Goal: Task Accomplishment & Management: Complete application form

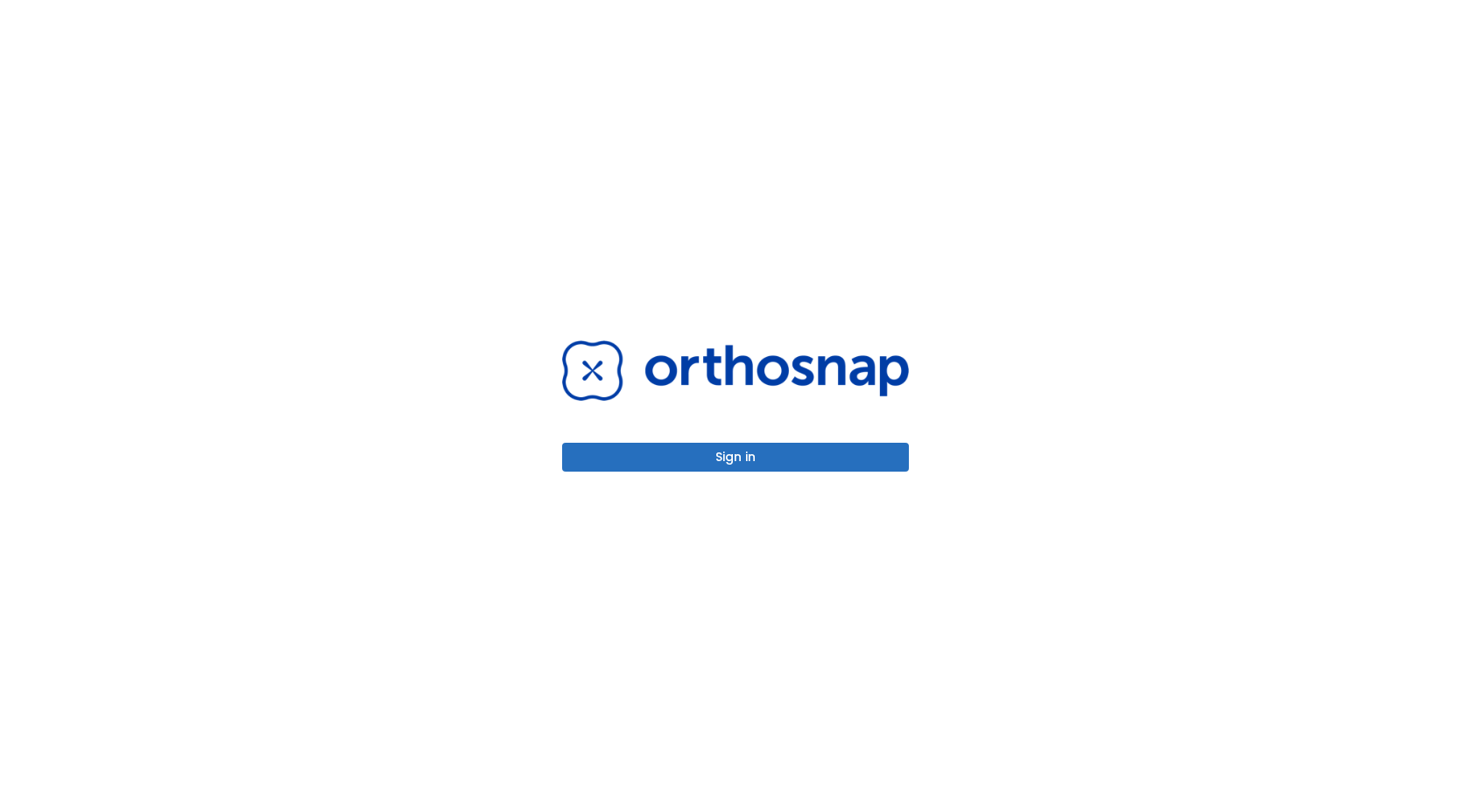
click at [732, 458] on button "Sign in" at bounding box center [735, 458] width 347 height 29
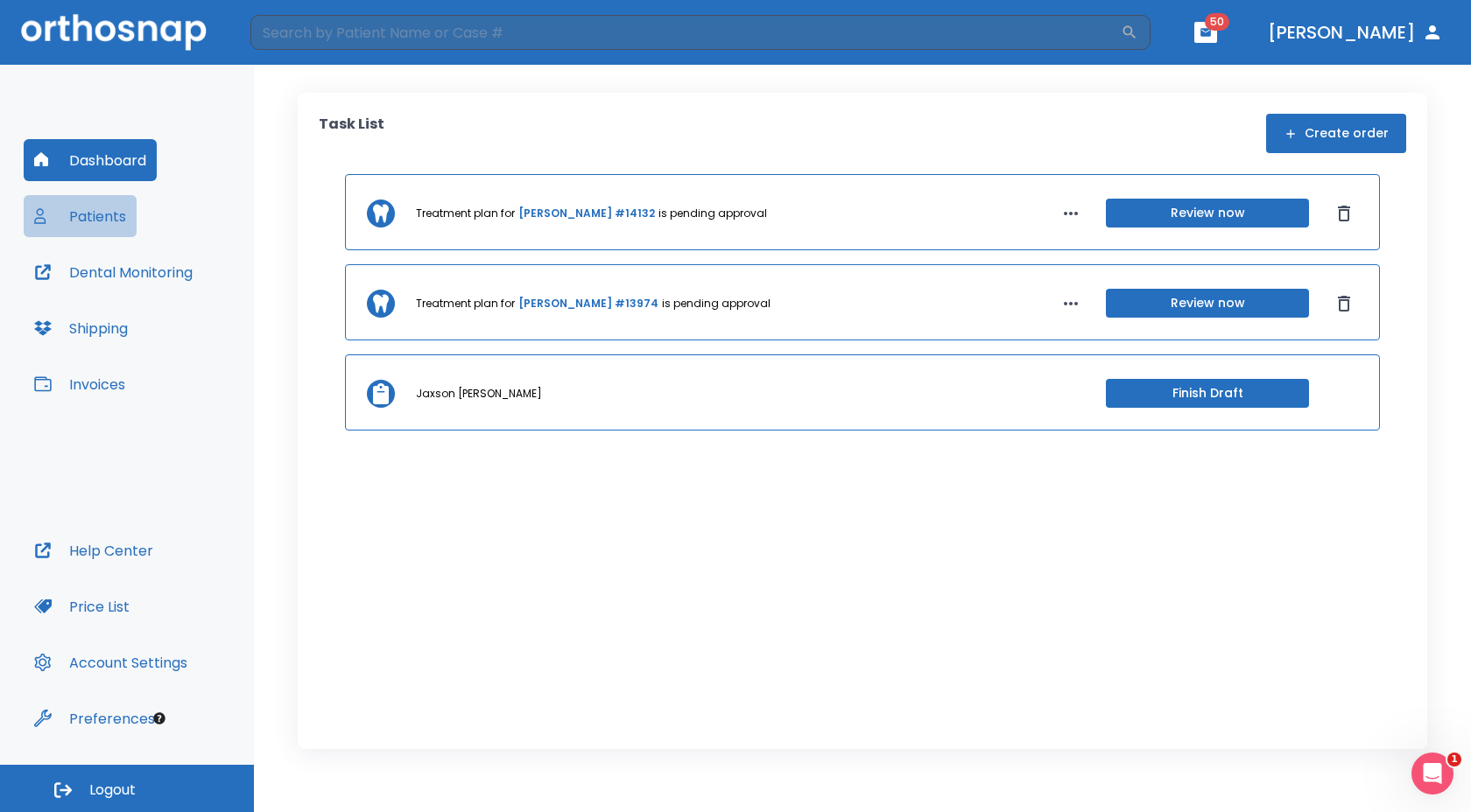
click at [96, 208] on button "Patients" at bounding box center [80, 216] width 113 height 42
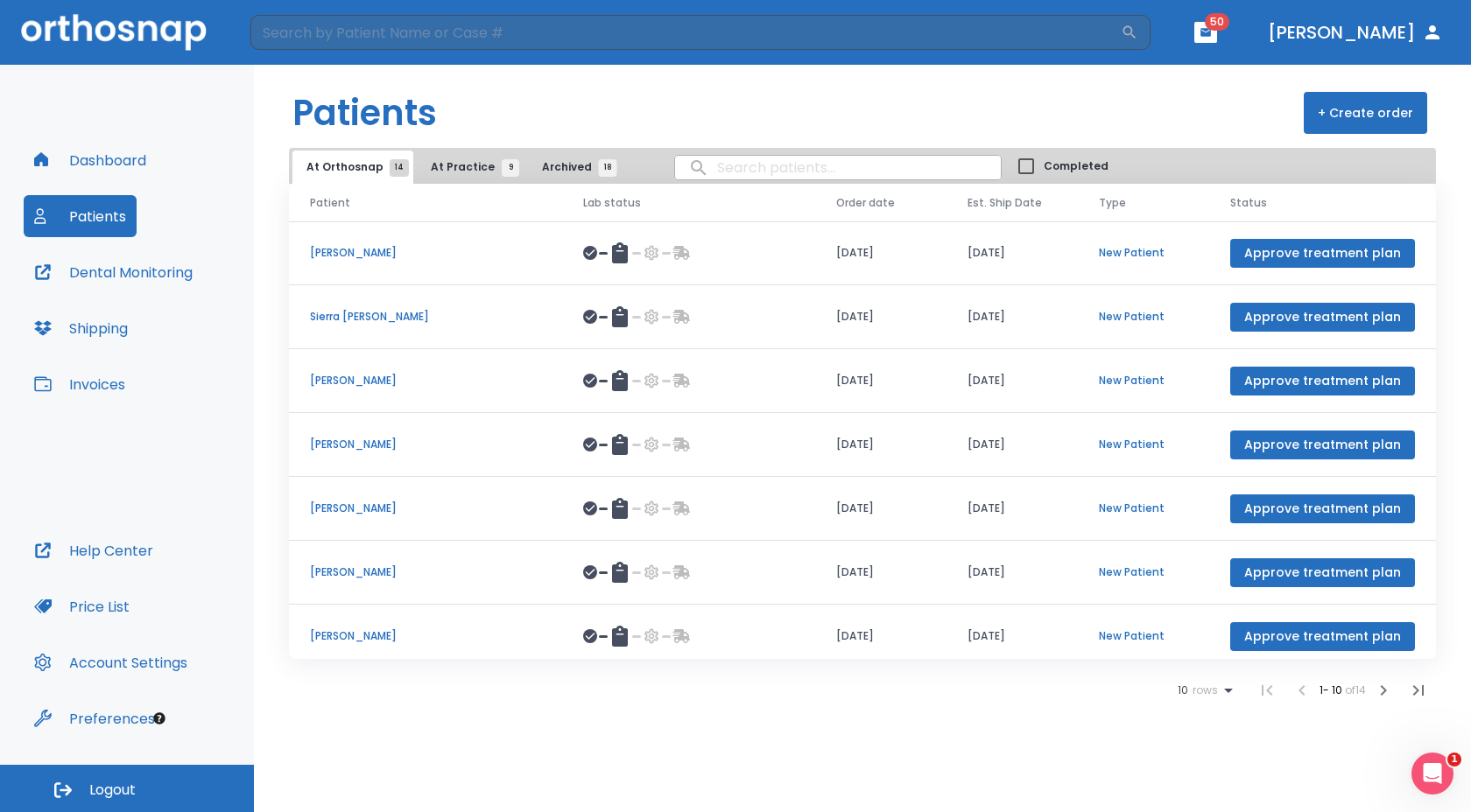
click at [446, 169] on span "At Practice 9" at bounding box center [470, 167] width 80 height 16
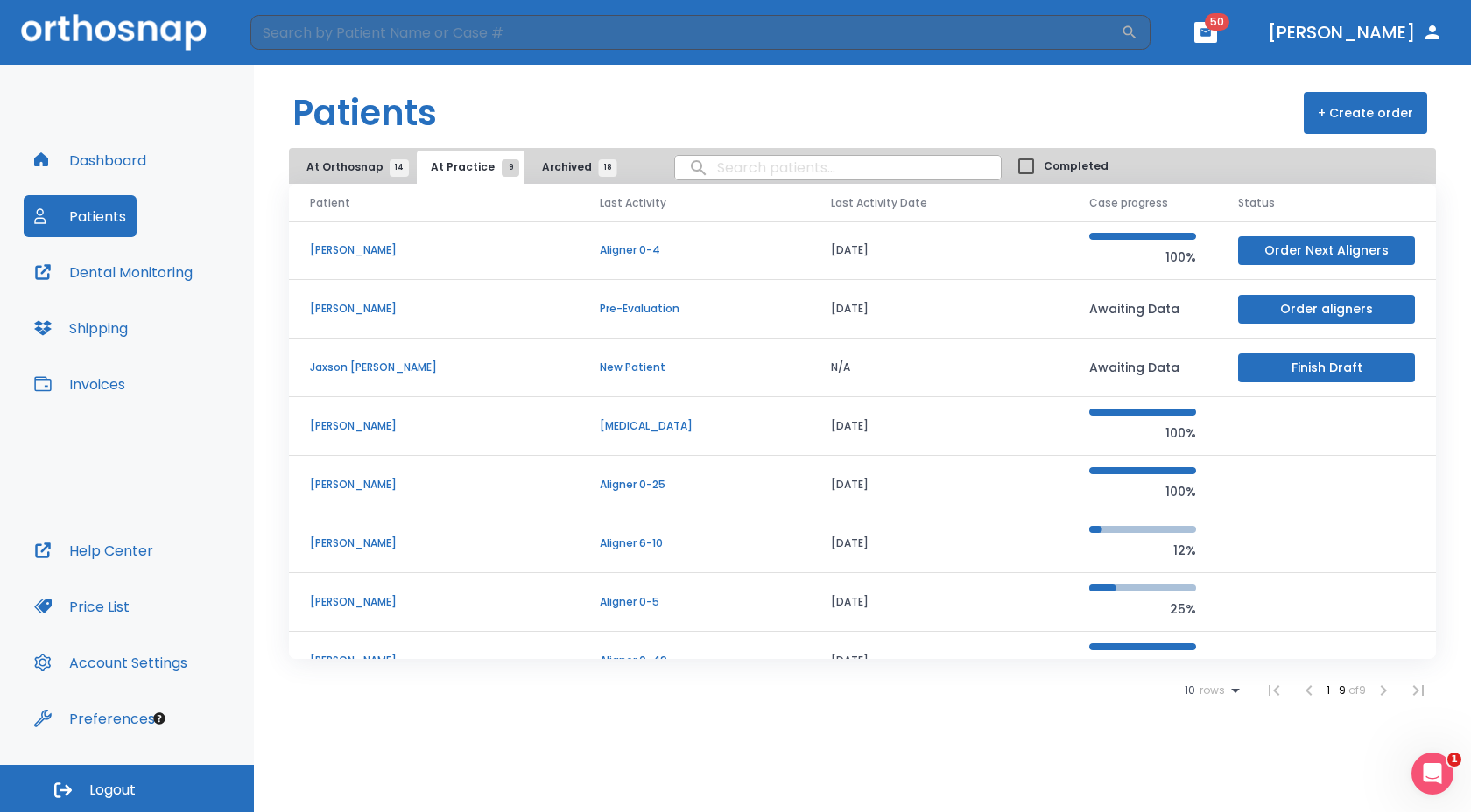
click at [376, 421] on p "[PERSON_NAME]" at bounding box center [434, 426] width 248 height 16
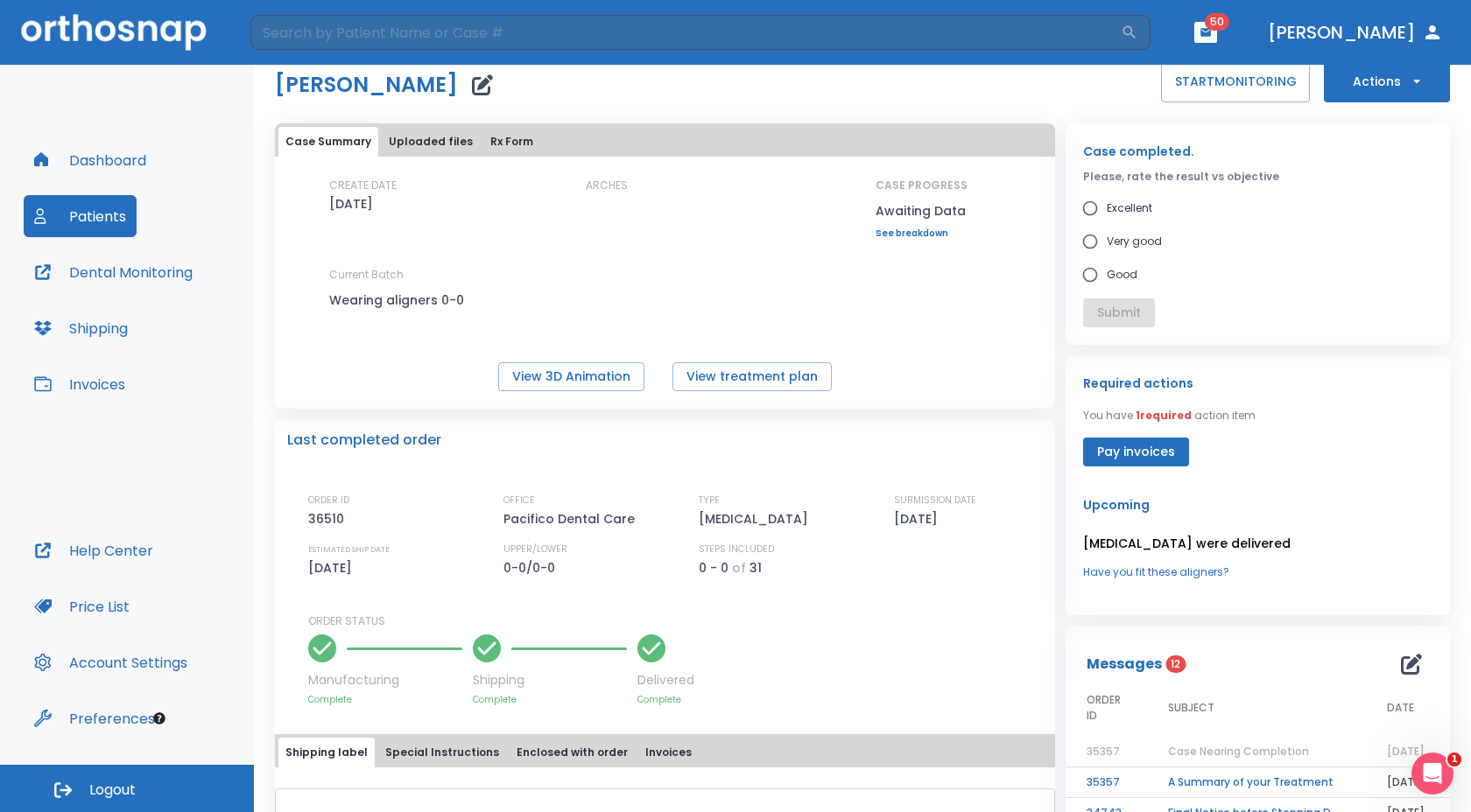
scroll to position [34, 0]
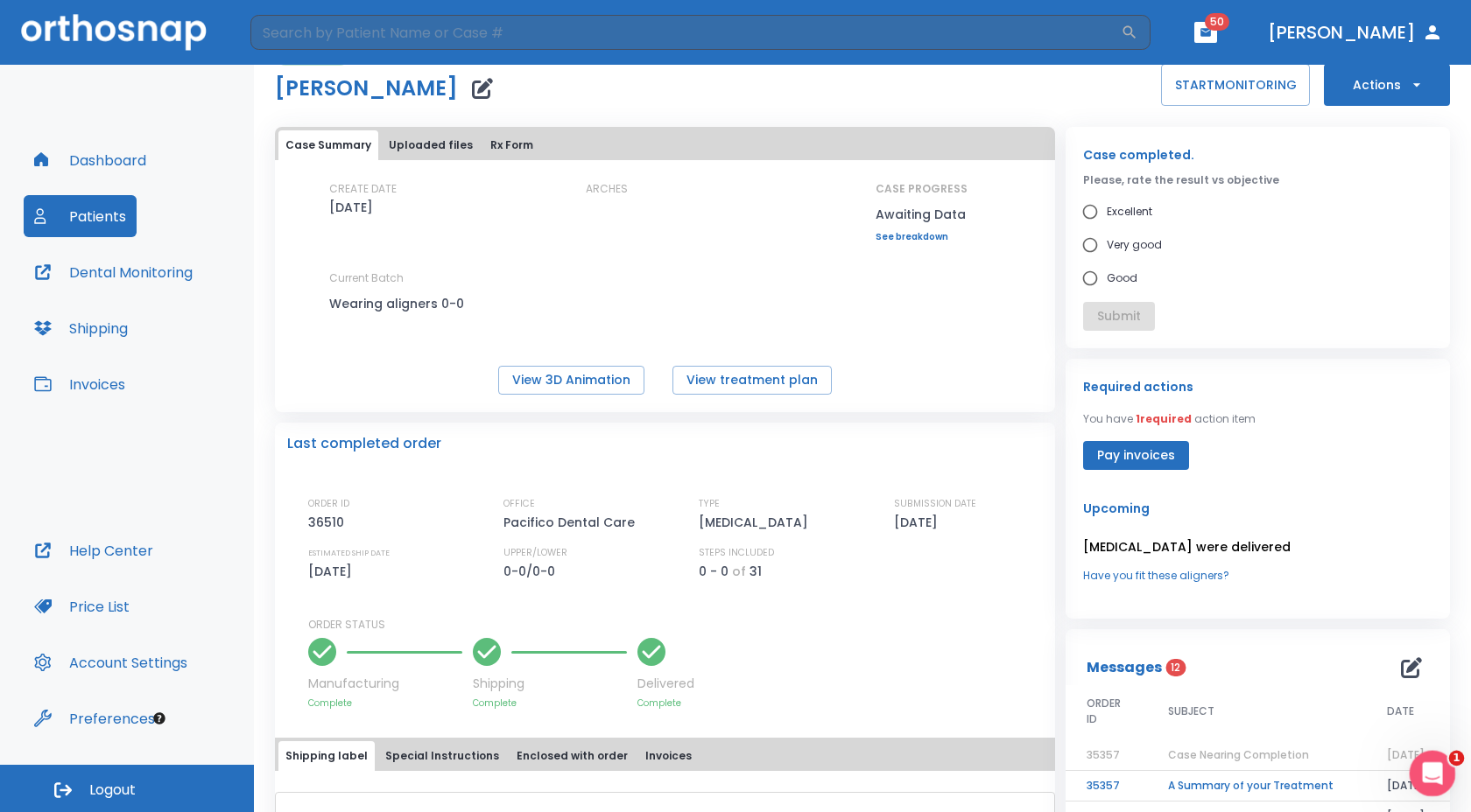
click at [1423, 762] on icon "Open Intercom Messenger" at bounding box center [1430, 772] width 29 height 29
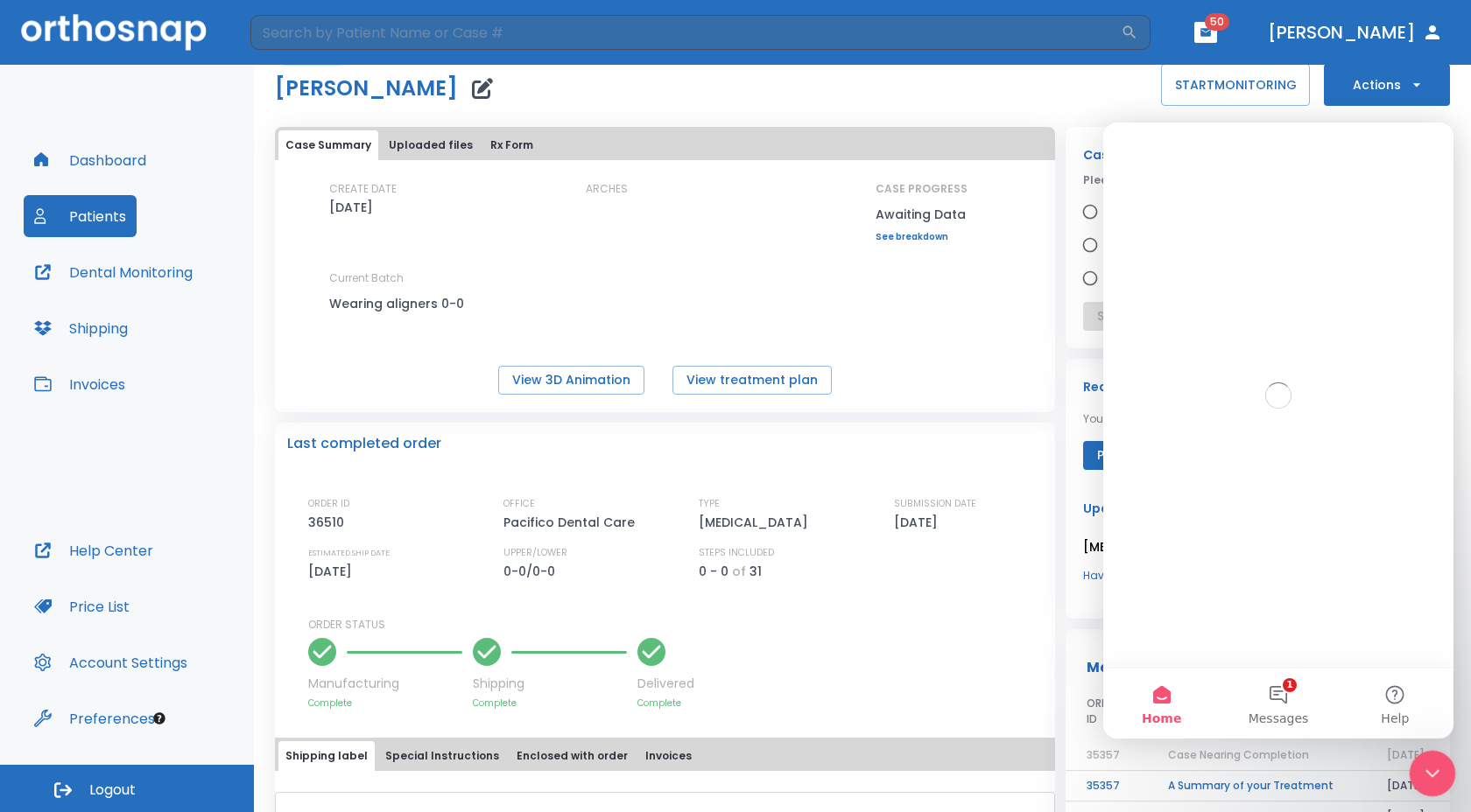
scroll to position [0, 0]
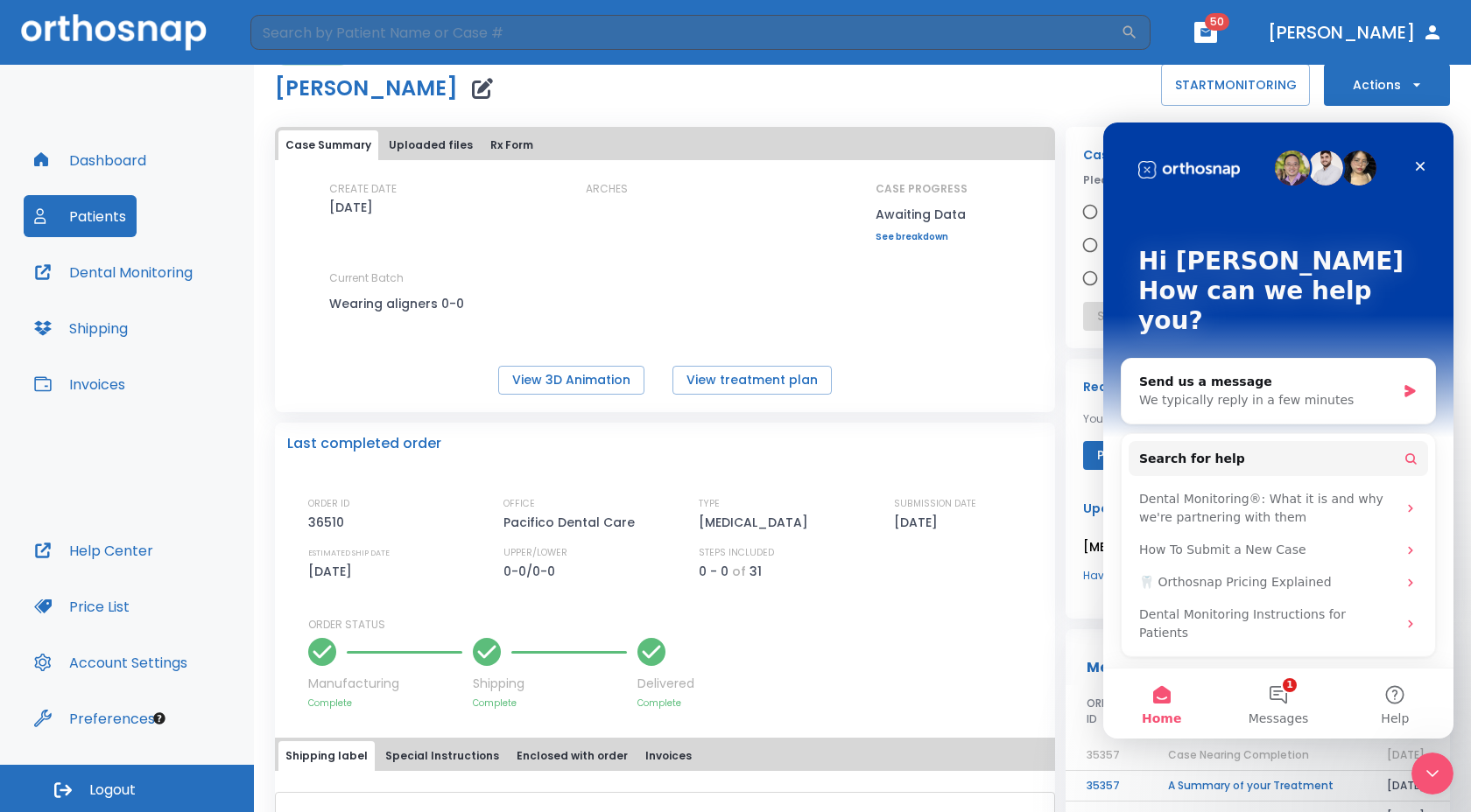
click at [879, 295] on div "CREATE DATE 10/20/24 ARCHES CASE PROGRESS Awaiting Data Upper progress (Est. Aw…" at bounding box center [665, 256] width 780 height 149
click at [898, 233] on link "See breakdown" at bounding box center [921, 237] width 92 height 11
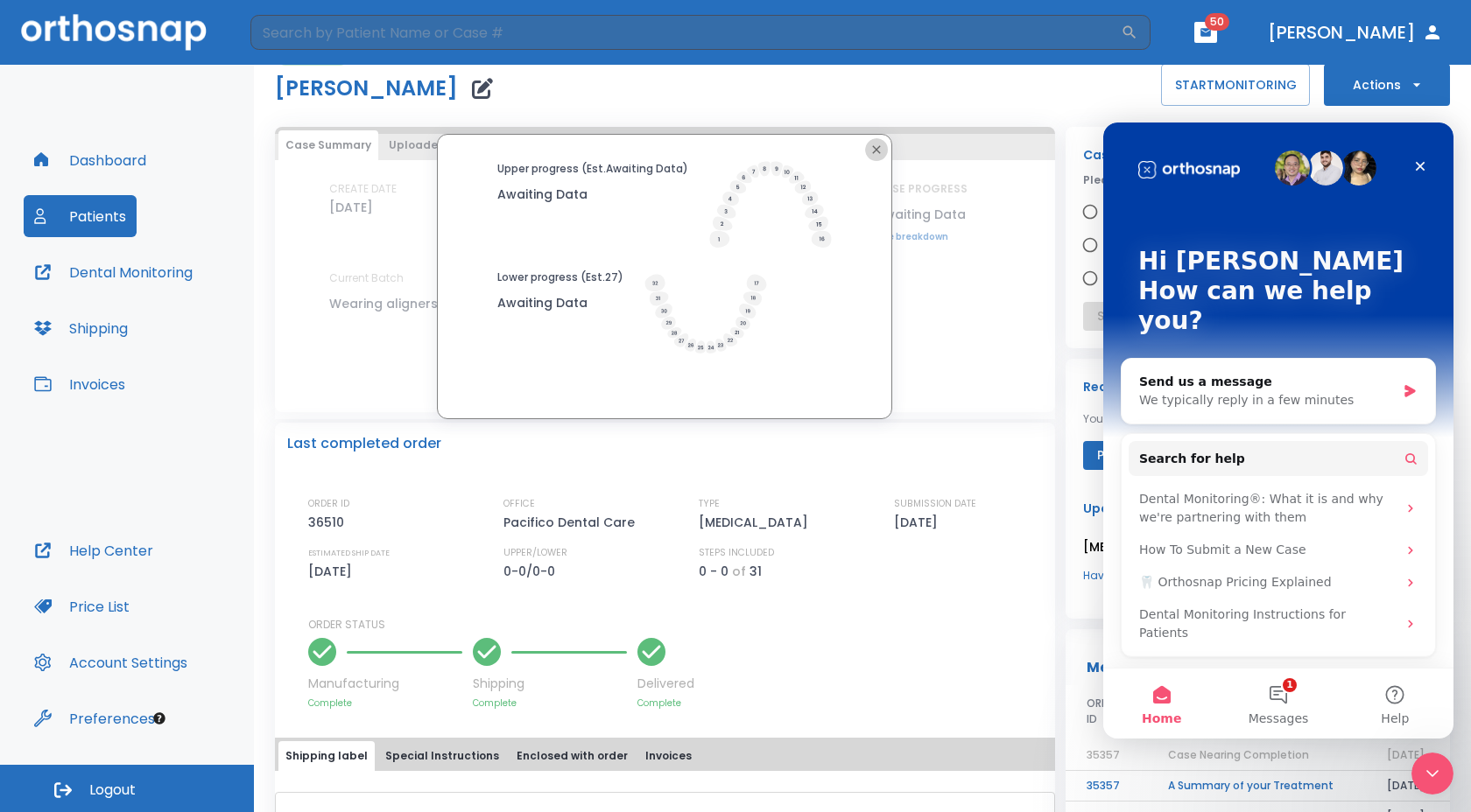
click at [870, 153] on icon "button" at bounding box center [877, 149] width 14 height 14
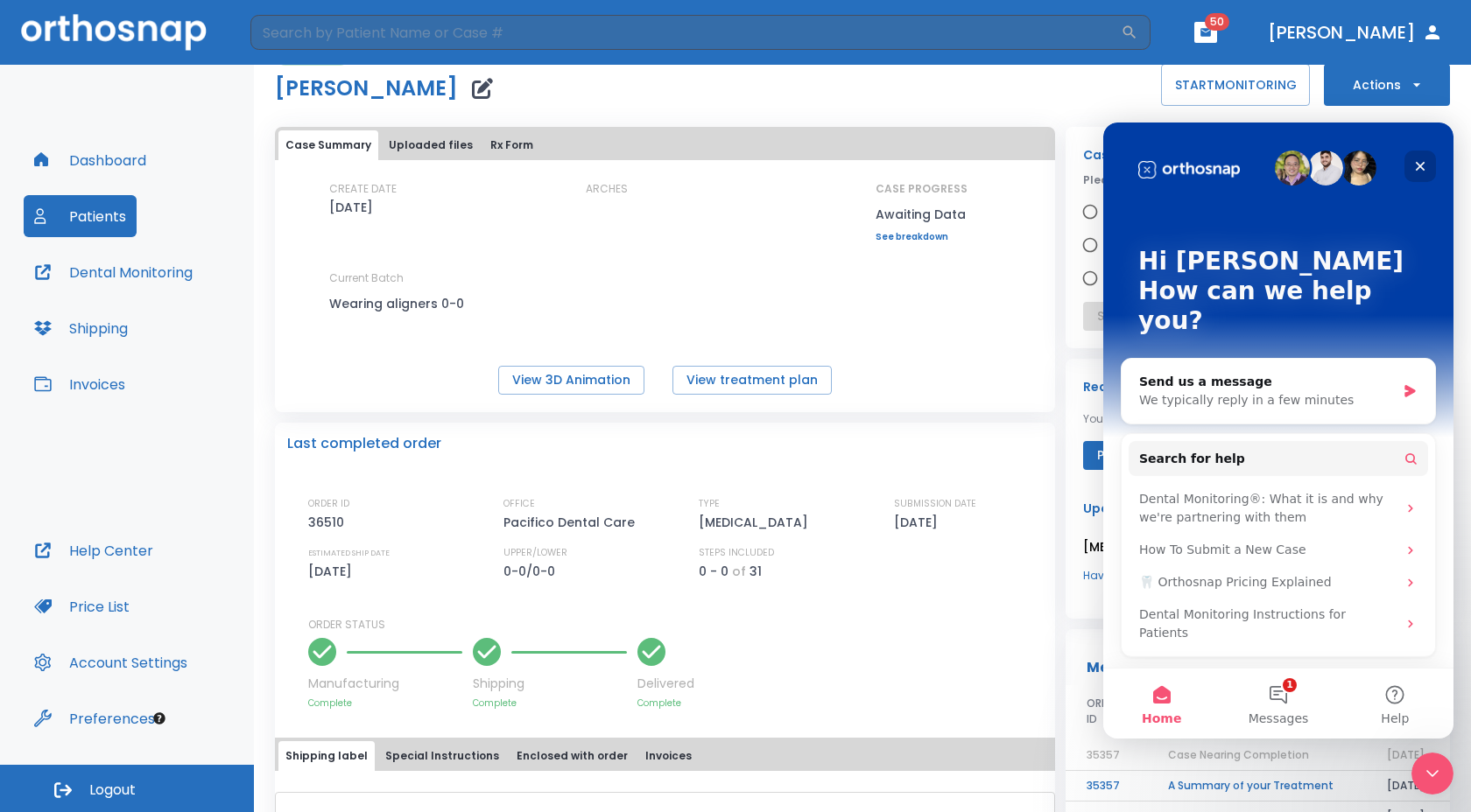
click at [1417, 160] on icon "Close" at bounding box center [1420, 166] width 14 height 14
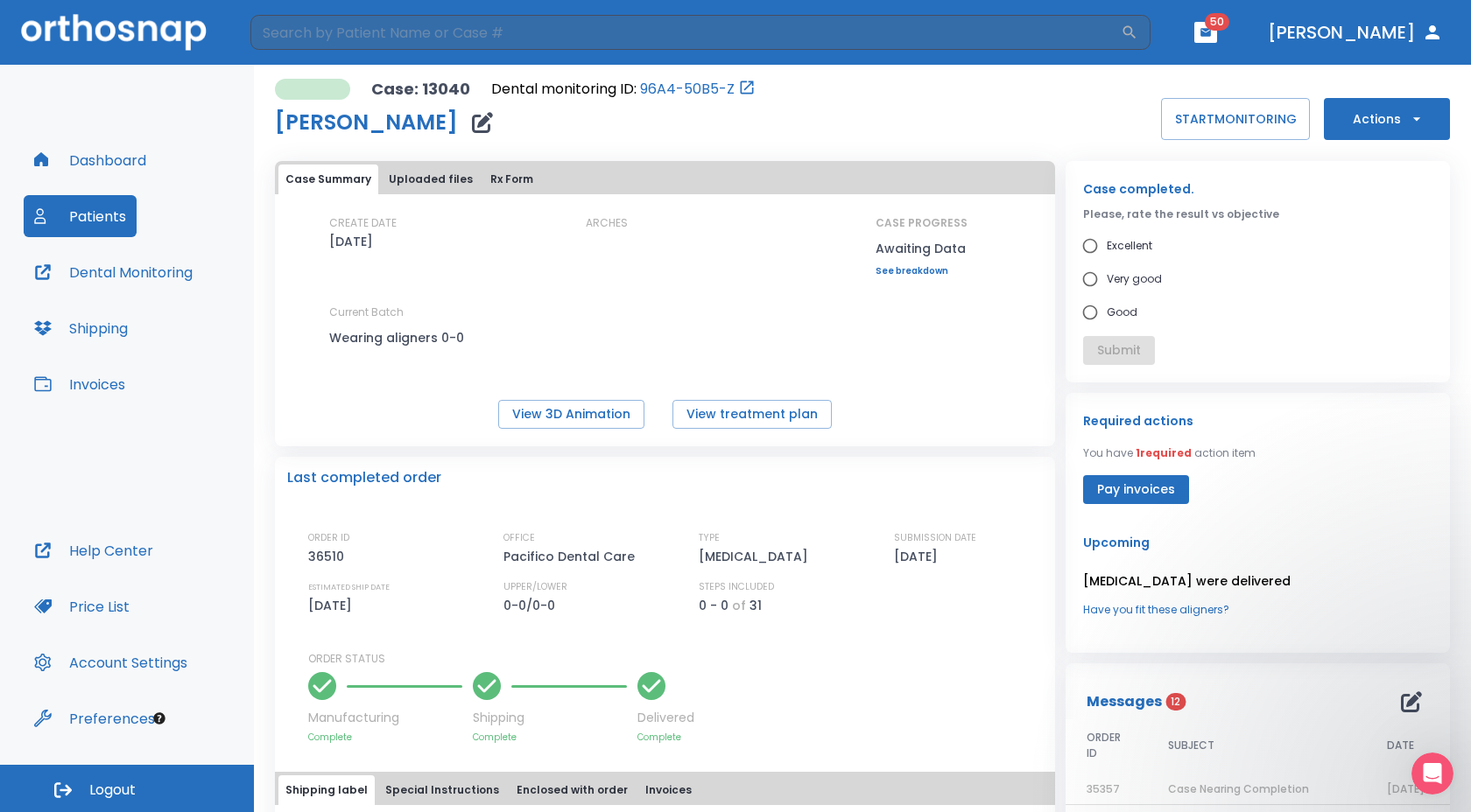
click at [1364, 121] on button "Actions" at bounding box center [1386, 118] width 126 height 42
click at [1422, 768] on icon "Open Intercom Messenger" at bounding box center [1430, 772] width 29 height 29
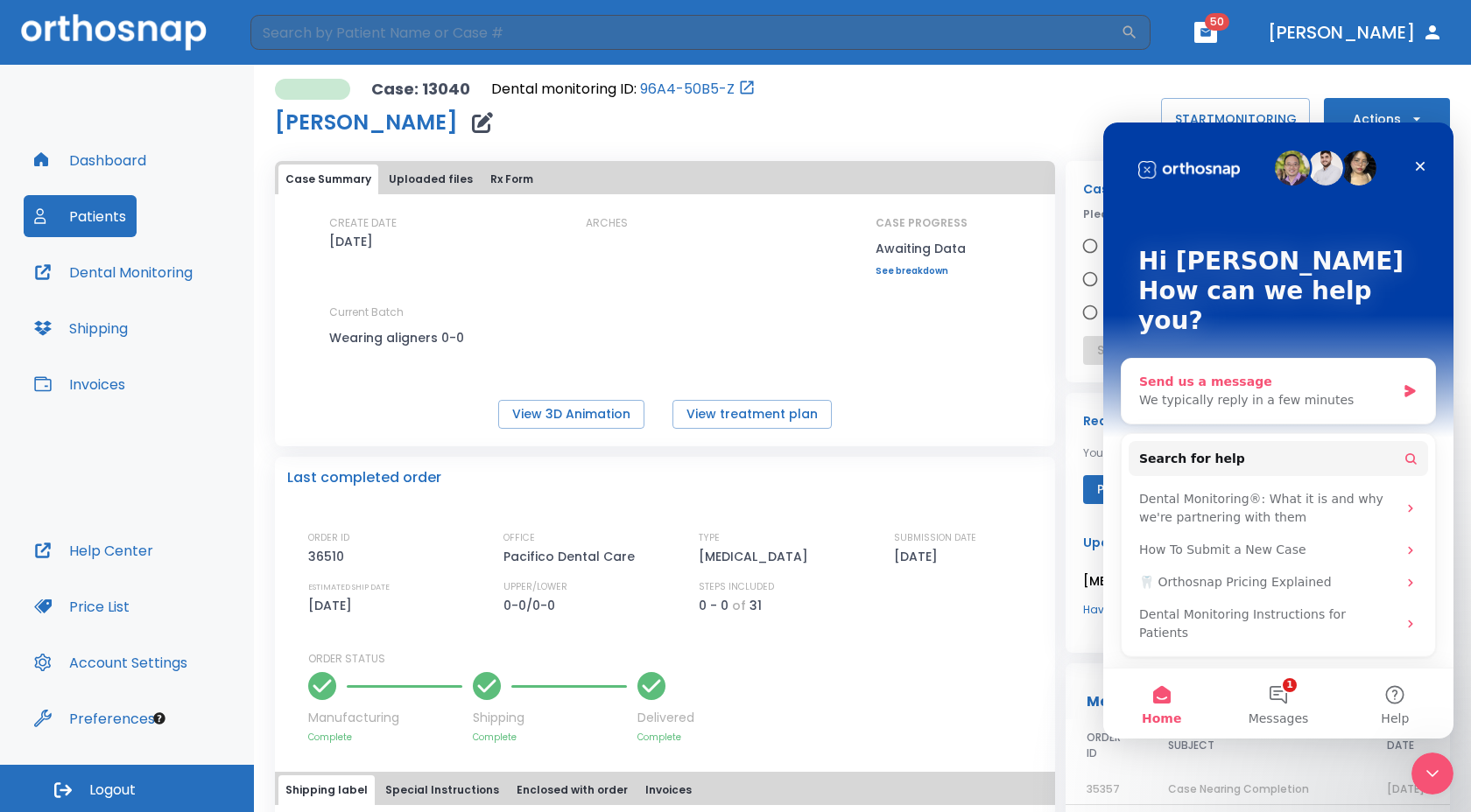
click at [1332, 391] on div "We typically reply in a few minutes" at bounding box center [1267, 400] width 257 height 19
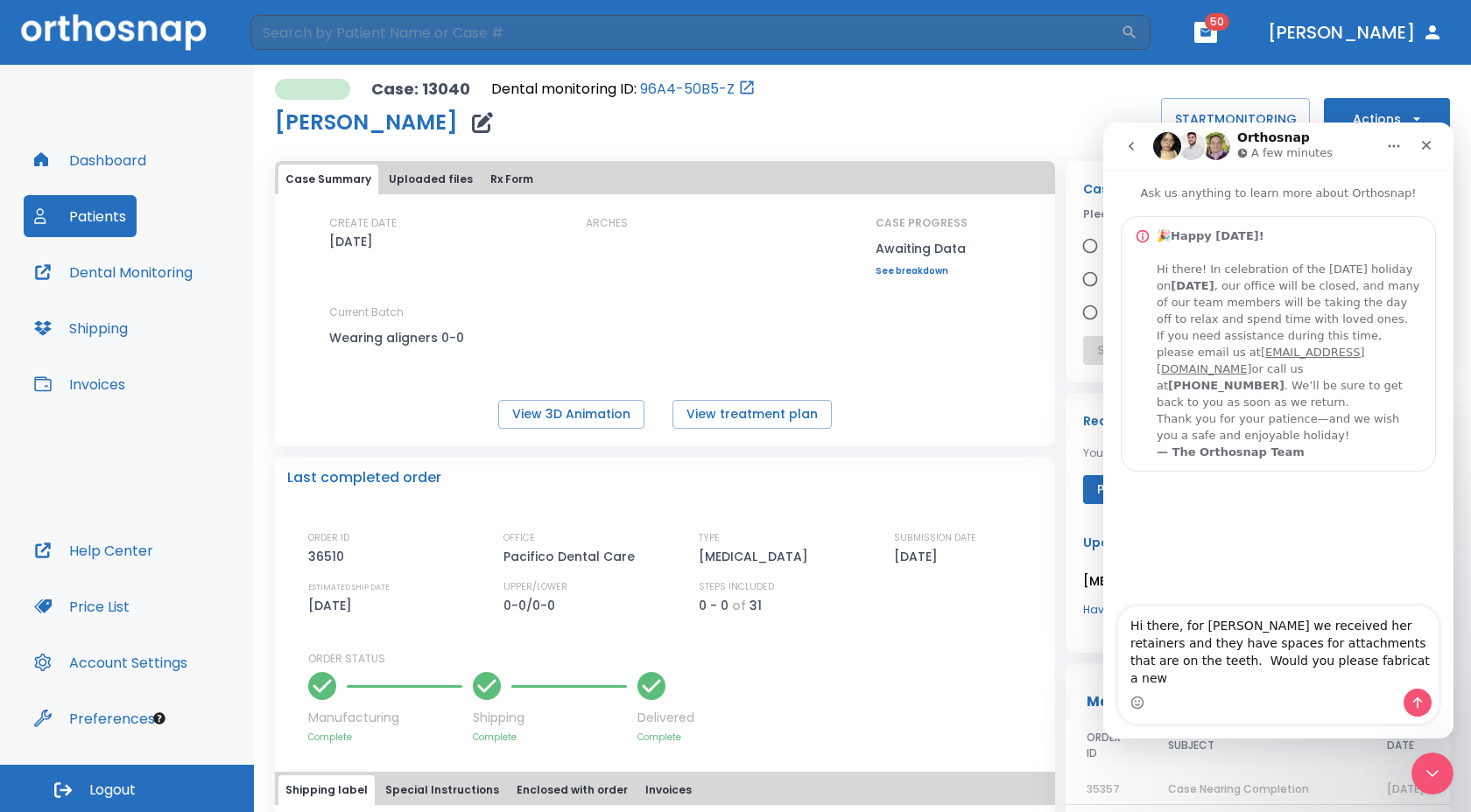
click at [1338, 671] on textarea "Hi there, for Michaela Rau we received her retainers and they have spaces for a…" at bounding box center [1278, 648] width 320 height 82
click at [1384, 677] on textarea "Hi there, for Michaela Rau we received her retainers and they have spaces for a…" at bounding box center [1278, 648] width 320 height 82
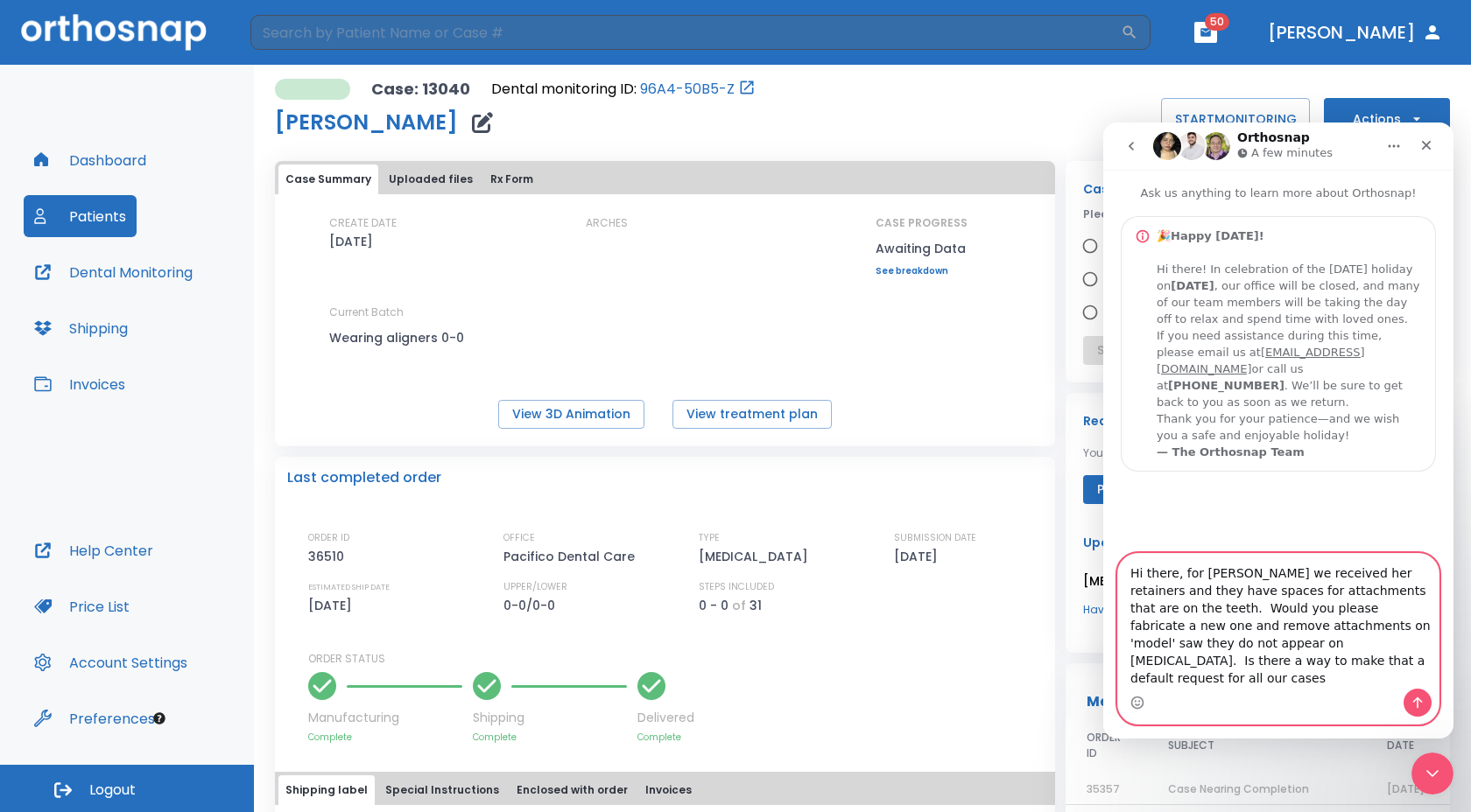
click at [1331, 640] on textarea "Hi there, for Michaela Rau we received her retainers and they have spaces for a…" at bounding box center [1278, 622] width 320 height 135
click at [1236, 662] on textarea "Hi there, for Michaela Rau we received her retainers and they have spaces for a…" at bounding box center [1278, 622] width 320 height 135
click at [1325, 676] on textarea "Hi there, for Michaela Rau we received her retainers and they have spaces for a…" at bounding box center [1278, 622] width 320 height 135
type textarea "Hi there, for Michaela Rau we received her retainers and they have spaces for a…"
click at [1420, 702] on icon "Send a message…" at bounding box center [1417, 703] width 14 height 14
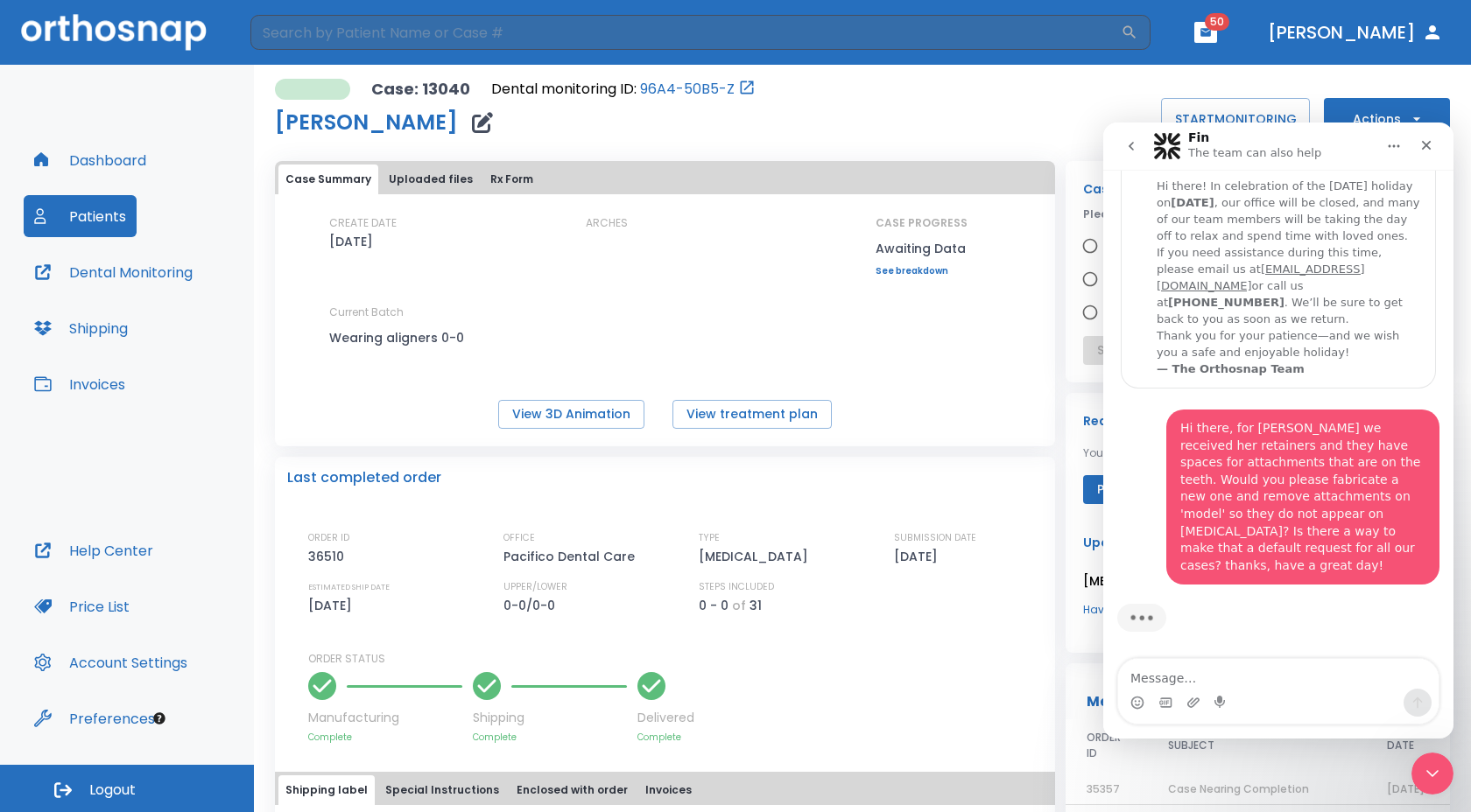
scroll to position [85, 0]
click at [1172, 671] on textarea "Message…" at bounding box center [1278, 673] width 320 height 29
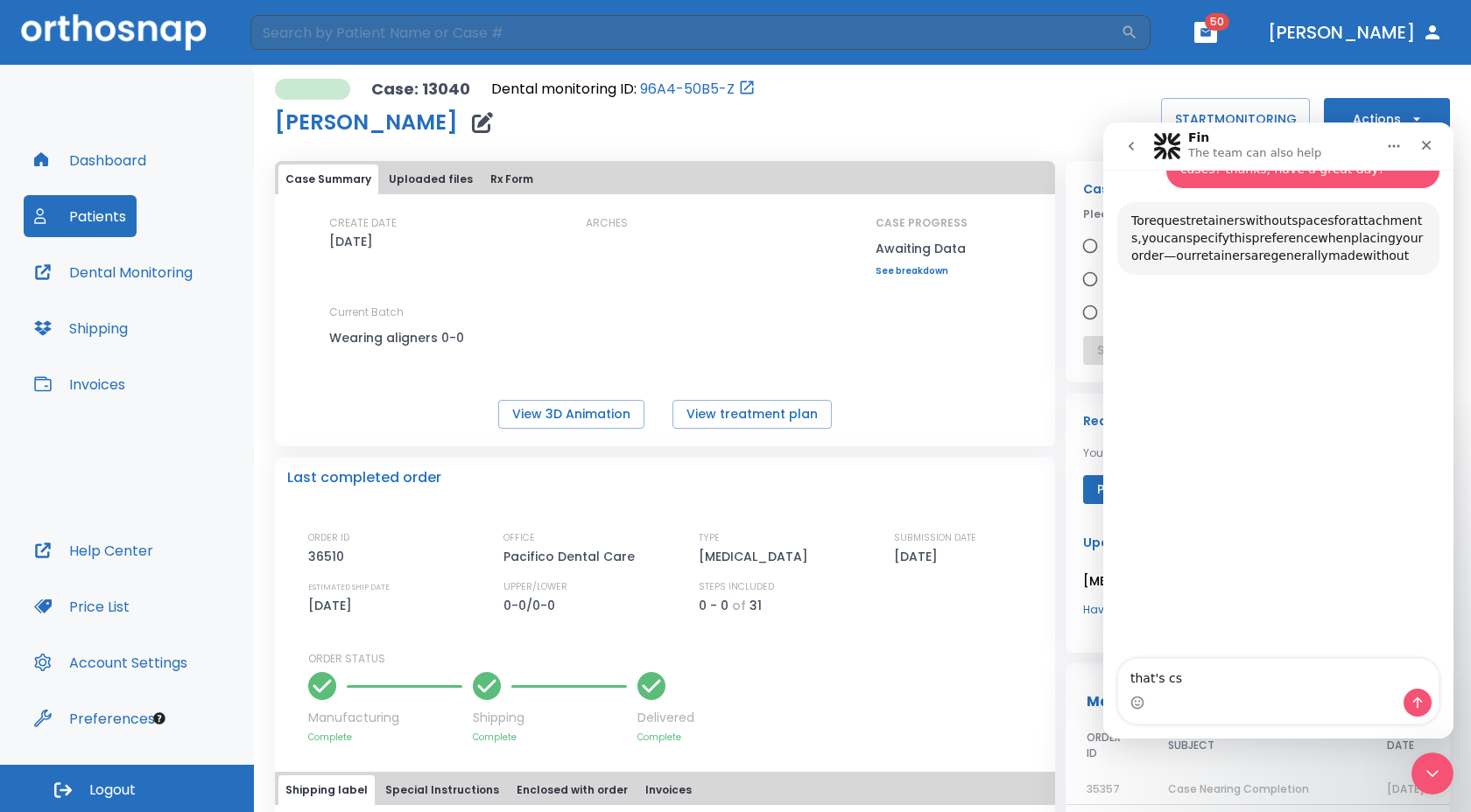
scroll to position [501, 0]
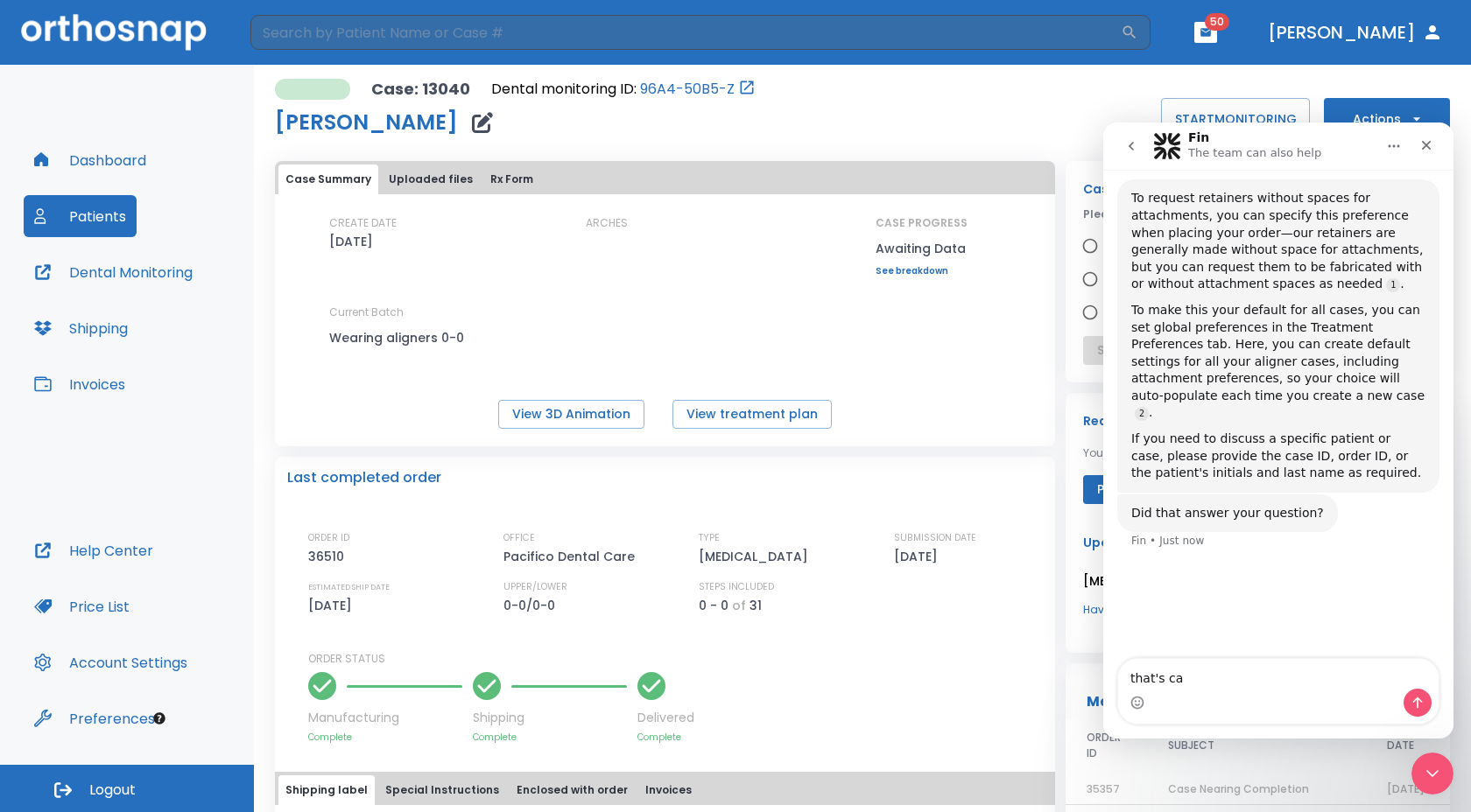
click at [1182, 676] on textarea "that's ca" at bounding box center [1278, 673] width 320 height 29
type textarea "t"
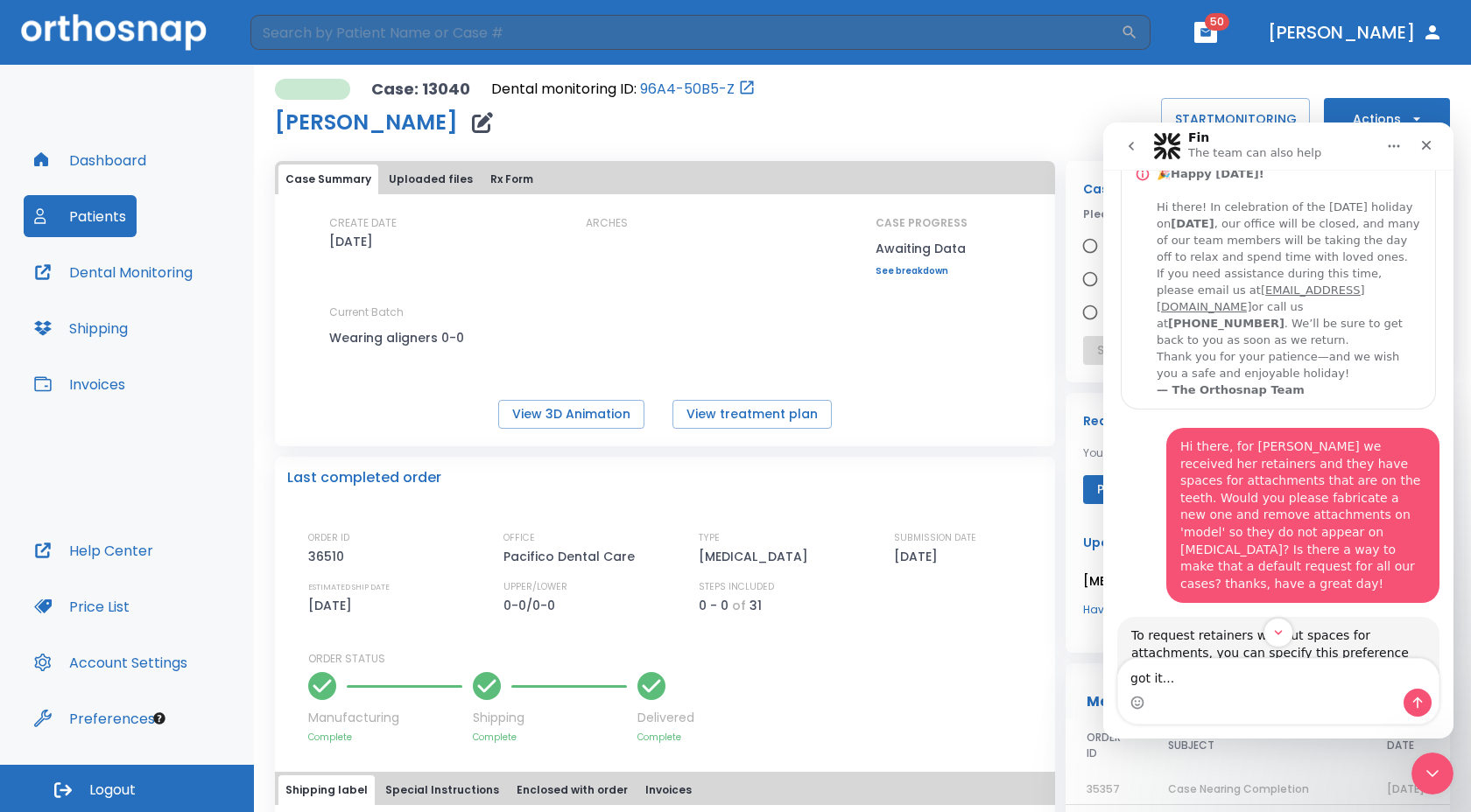
scroll to position [51, 0]
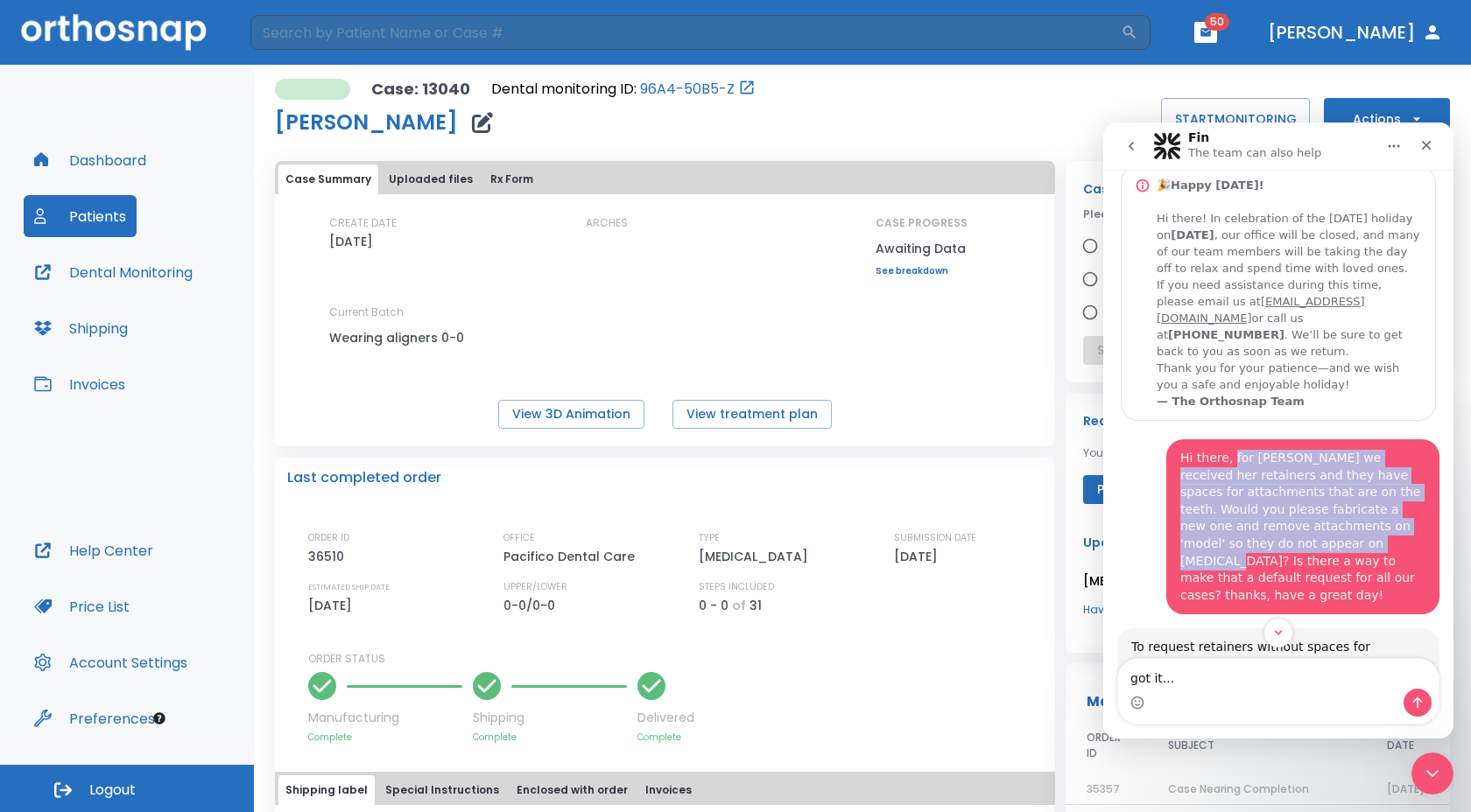
drag, startPoint x: 1231, startPoint y: 476, endPoint x: 1293, endPoint y: 562, distance: 106.0
click at [1293, 562] on div "Hi there, for Michaela Rau we received her retainers and they have spaces for a…" at bounding box center [1302, 527] width 245 height 154
copy div "for Michaela Rau we received her retainers and they have spaces for attachments…"
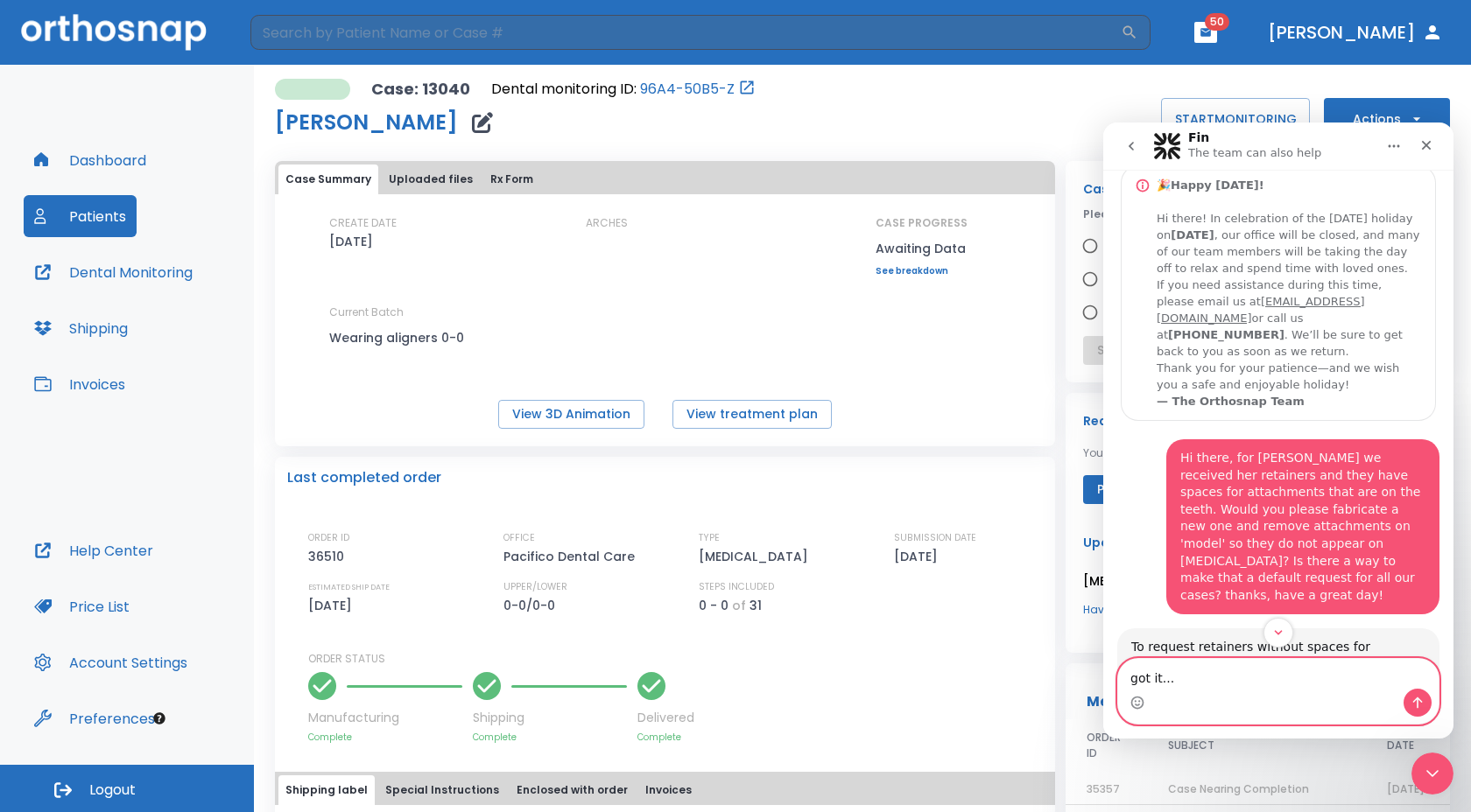
click at [1236, 663] on textarea "got it..." at bounding box center [1278, 673] width 320 height 29
click at [1228, 670] on textarea "got it..." at bounding box center [1278, 673] width 320 height 29
paste textarea "for Michaela Rau we received her retainers and they have spaces for attachments…"
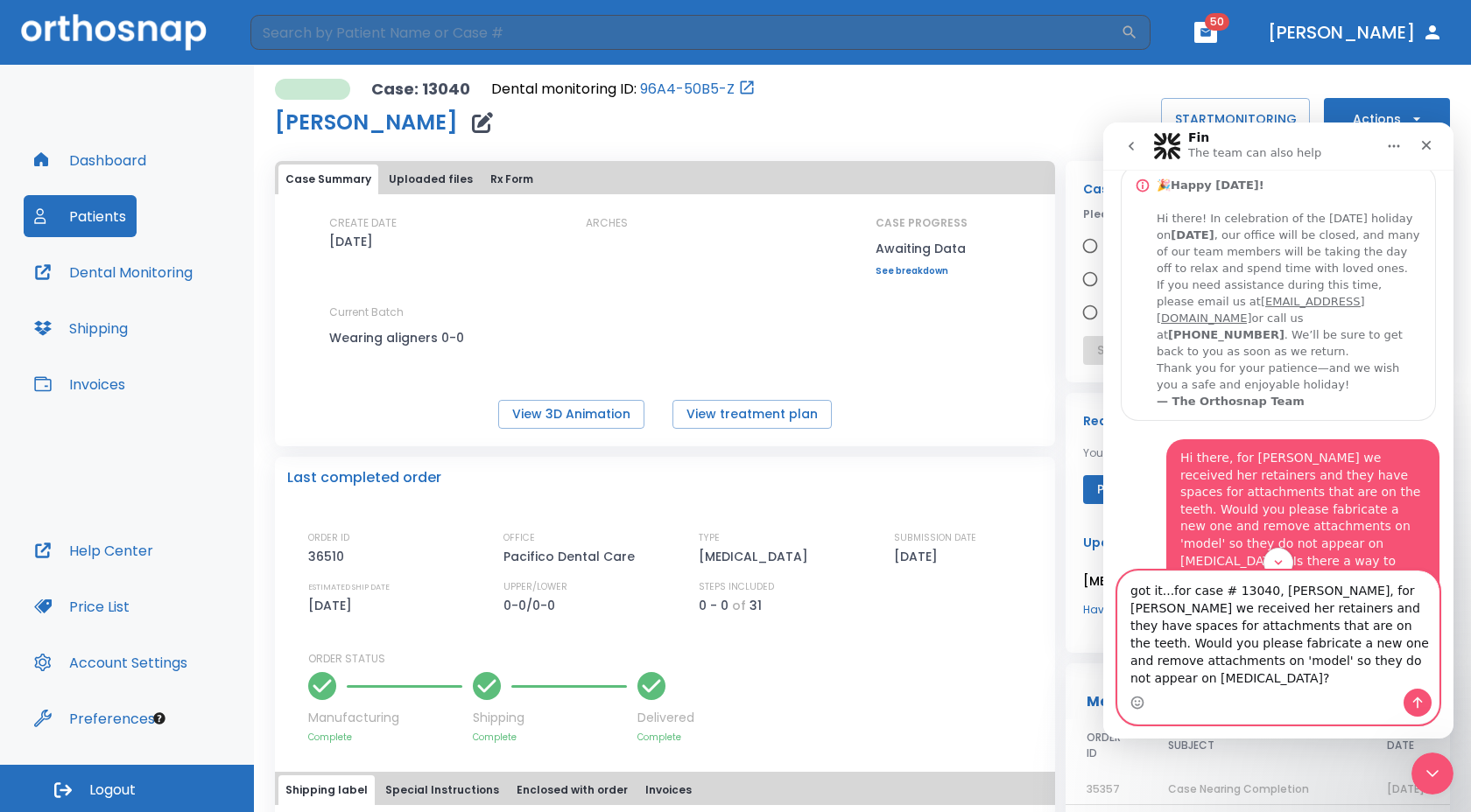
drag, startPoint x: 1153, startPoint y: 625, endPoint x: 1349, endPoint y: 602, distance: 197.3
click at [1349, 602] on textarea "got it...for case # 13040, Michaela Rau, for Michaela Rau we received her retai…" at bounding box center [1278, 630] width 320 height 117
type textarea "got it...for case # 13040, Michaela Rau,we received her retainers and they have…"
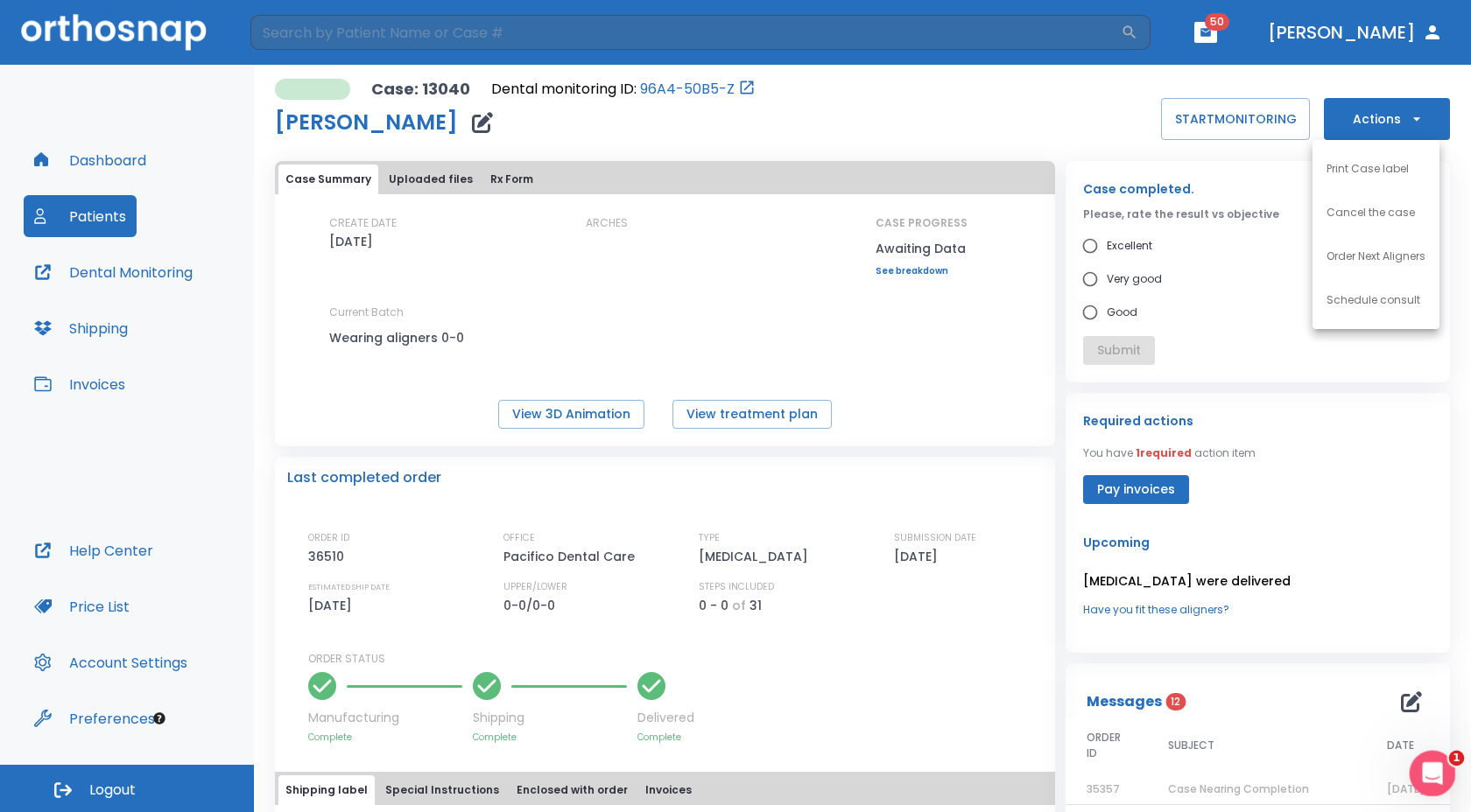
click at [1431, 758] on div "Open Intercom Messenger" at bounding box center [1429, 771] width 58 height 58
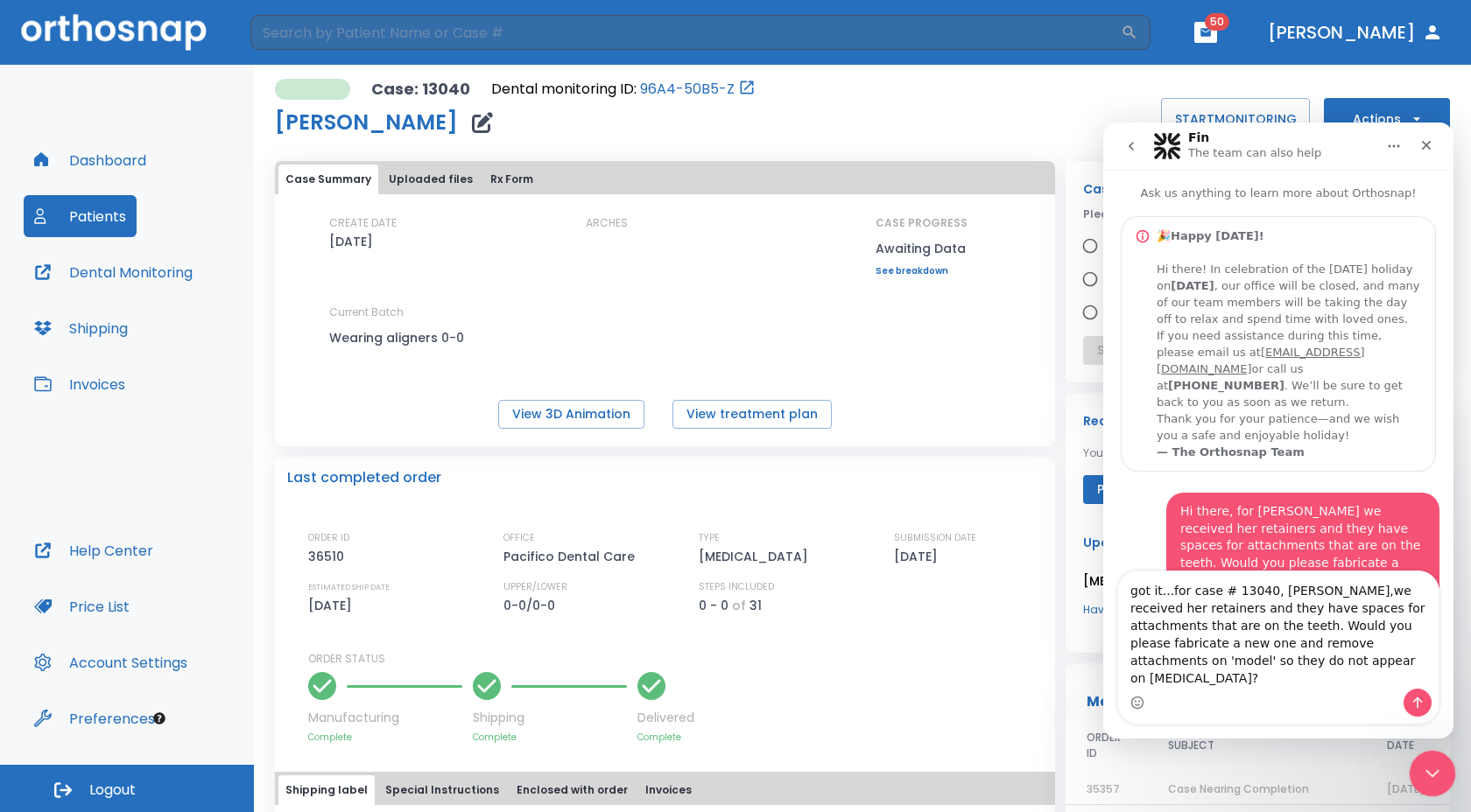
scroll to position [465, 0]
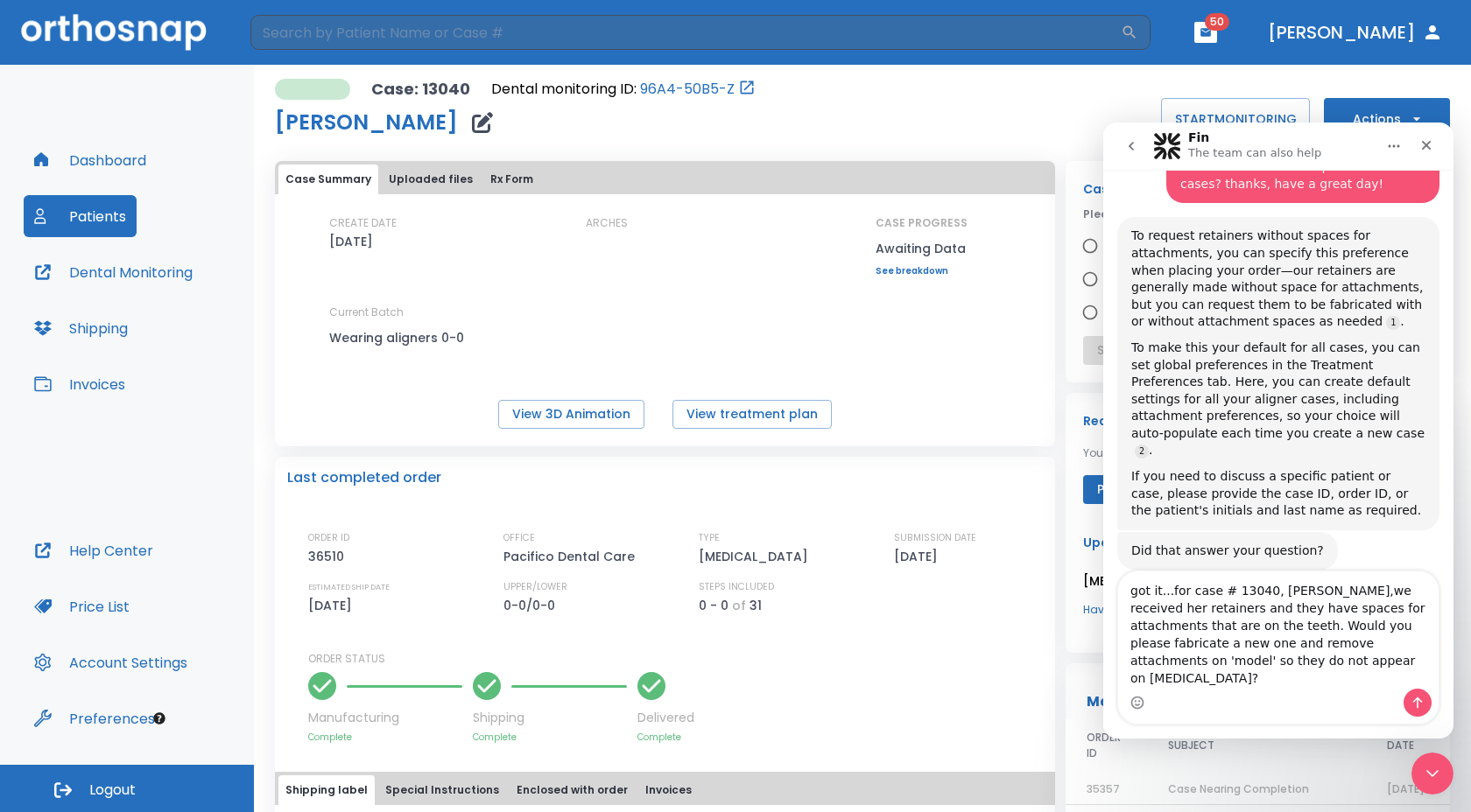
click at [1352, 607] on textarea "got it...for case # 13040, Michaela Rau,we received her retainers and they have…" at bounding box center [1278, 630] width 320 height 117
click at [1340, 663] on textarea "got it...for case # 13040, Michaela Rau, we received her retainers and they hav…" at bounding box center [1278, 630] width 320 height 117
click at [1325, 677] on textarea "got it...for case # 13040, Michaela Rau, we received her retainers and they hav…" at bounding box center [1278, 630] width 320 height 117
type textarea "got it...for case # 13040, Michaela Rau, we received her retainers and they hav…"
click at [1423, 700] on icon "Send a message…" at bounding box center [1417, 703] width 14 height 14
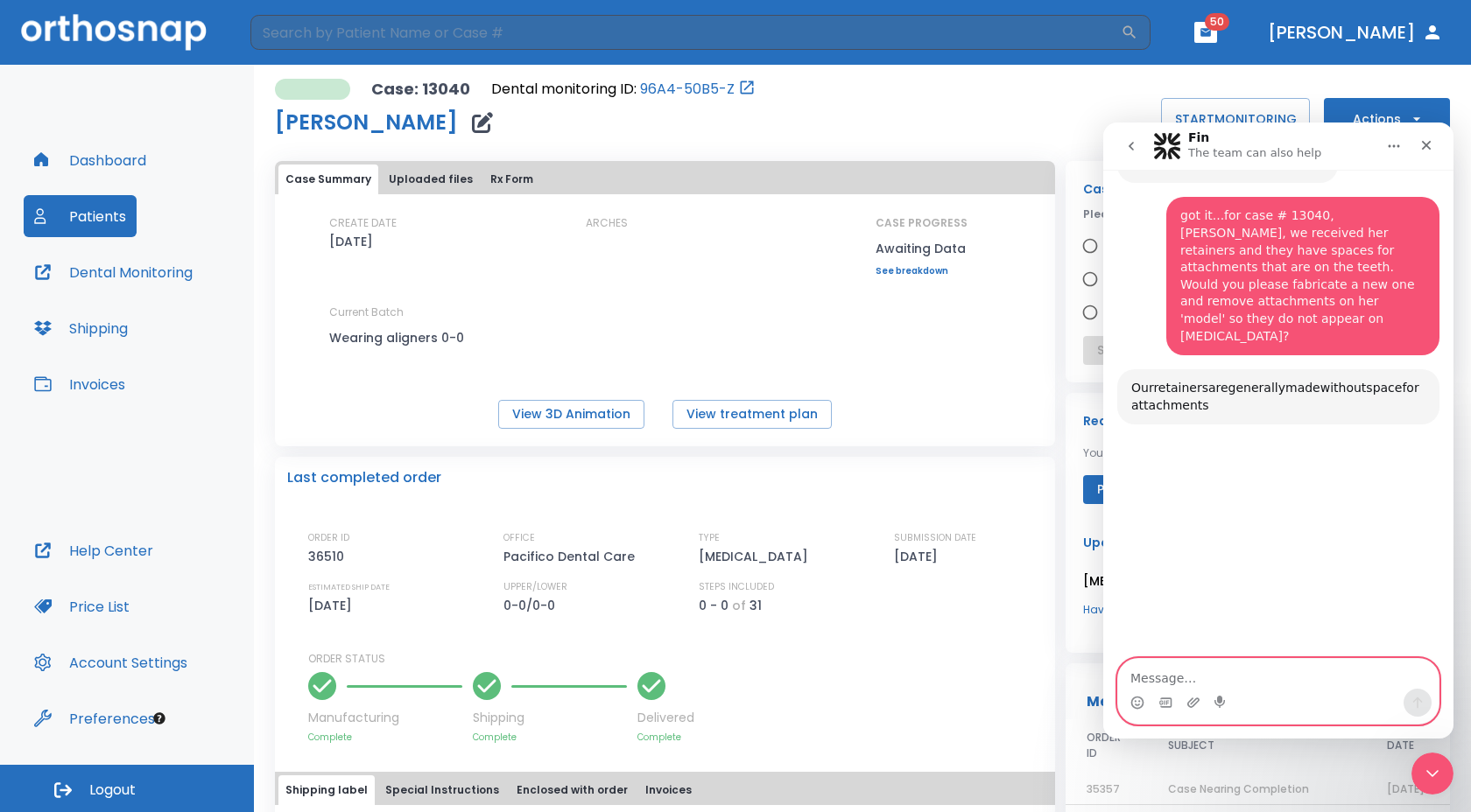
scroll to position [866, 0]
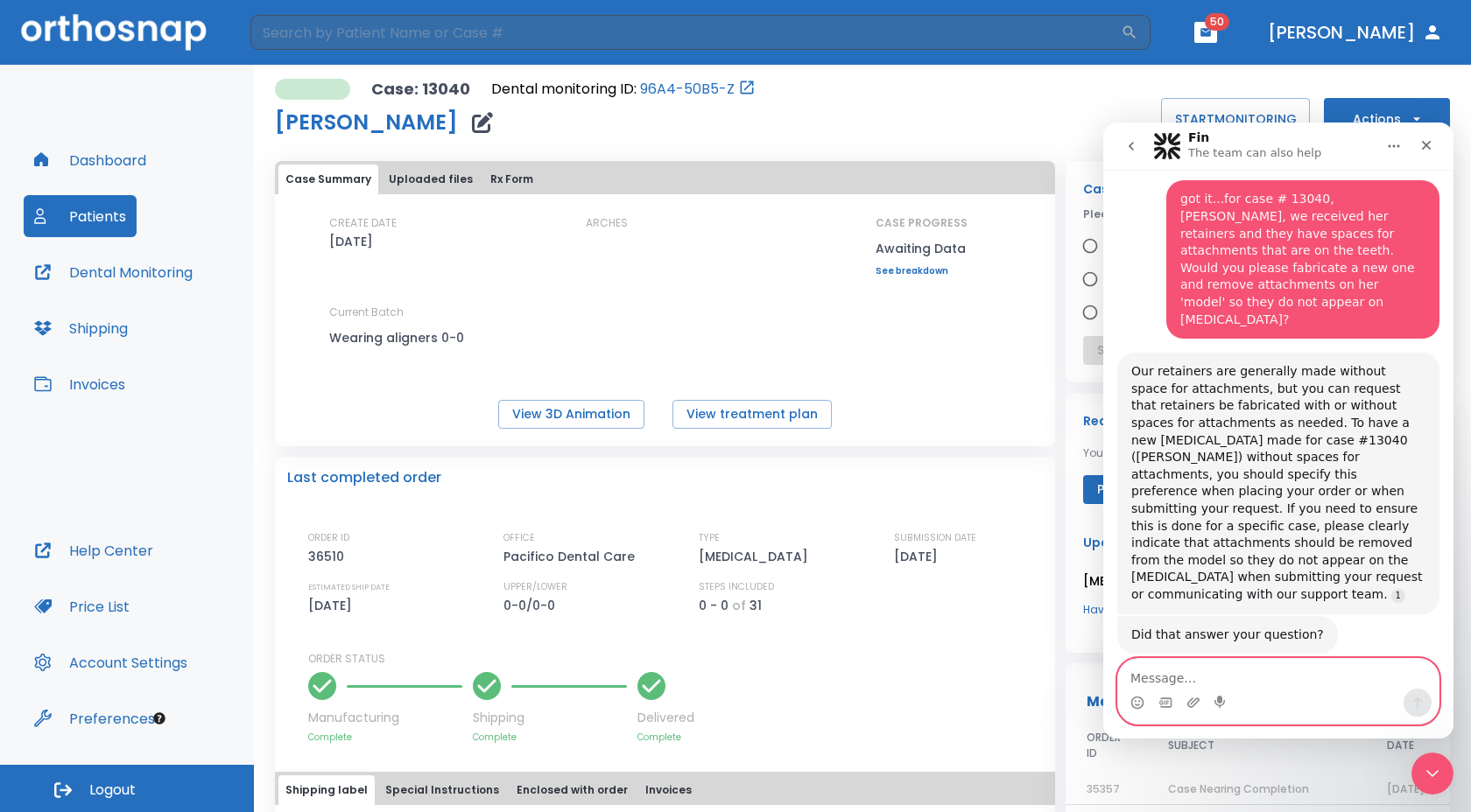
click at [1243, 676] on textarea "Message…" at bounding box center [1278, 673] width 320 height 29
click at [1388, 148] on icon "Home" at bounding box center [1394, 146] width 14 height 14
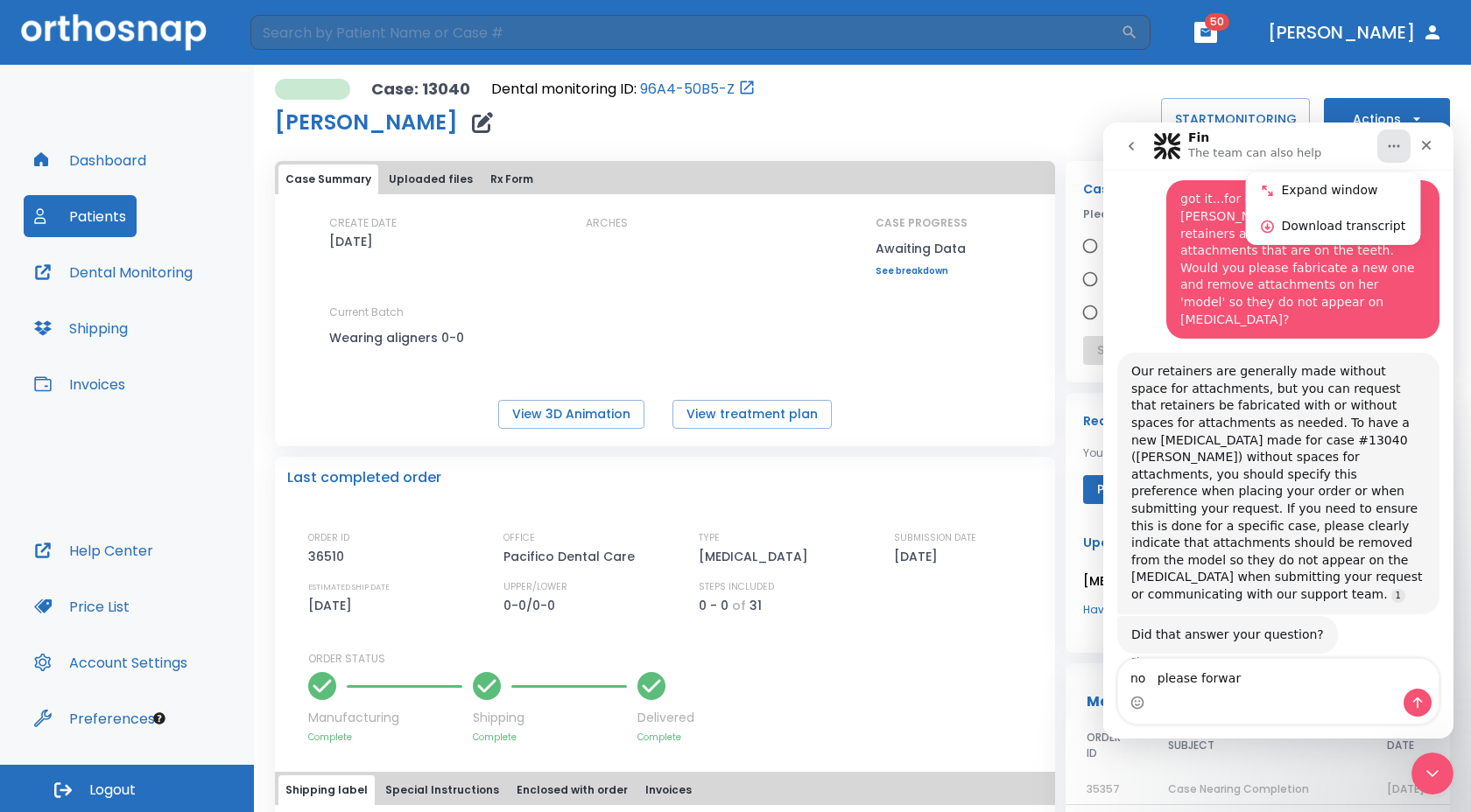
click at [1341, 139] on div "Fin The team can also help" at bounding box center [1264, 146] width 223 height 30
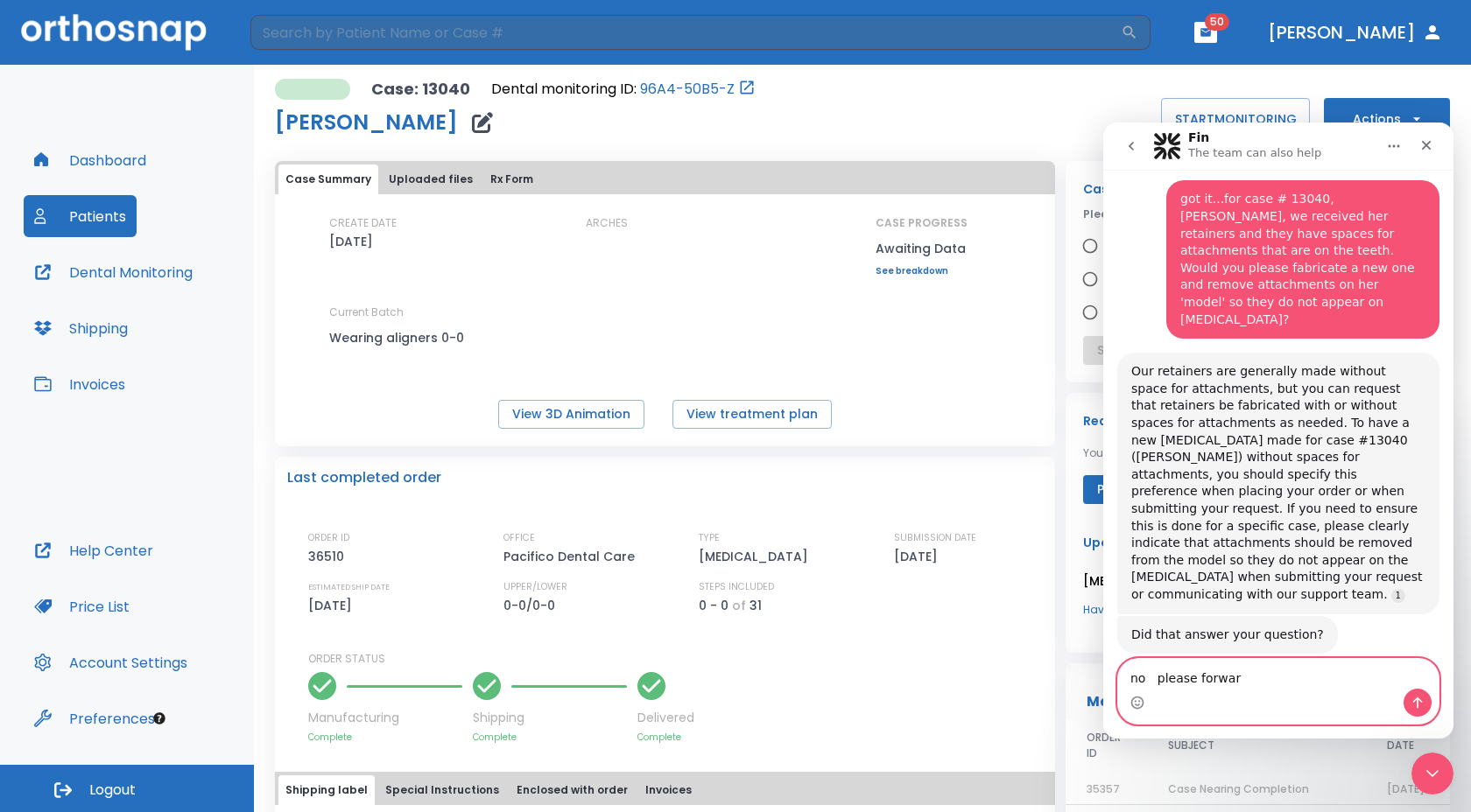
click at [1247, 684] on textarea "no please forwar" at bounding box center [1278, 673] width 320 height 29
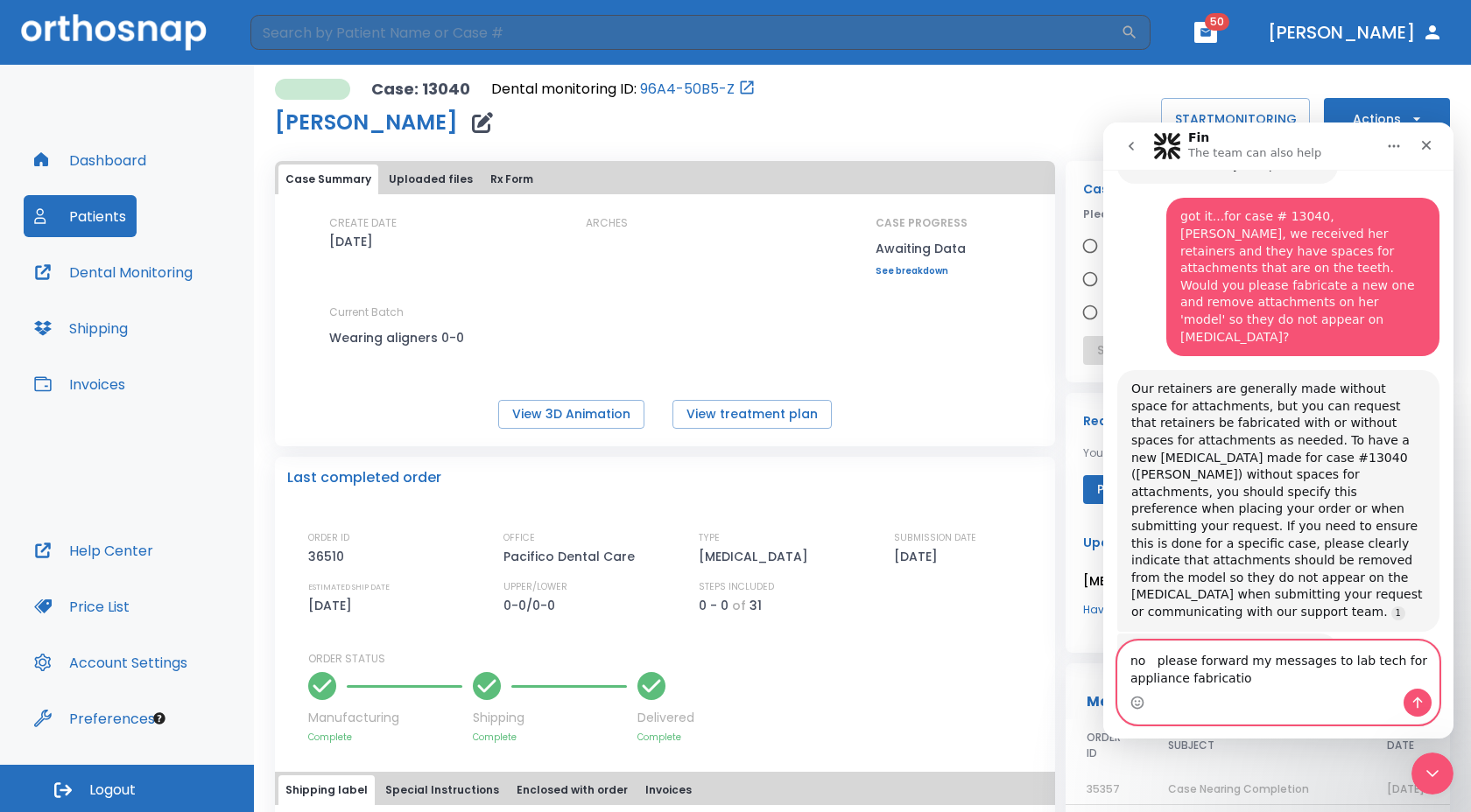
type textarea "no please forward my messages to lab tech for appliance fabrication"
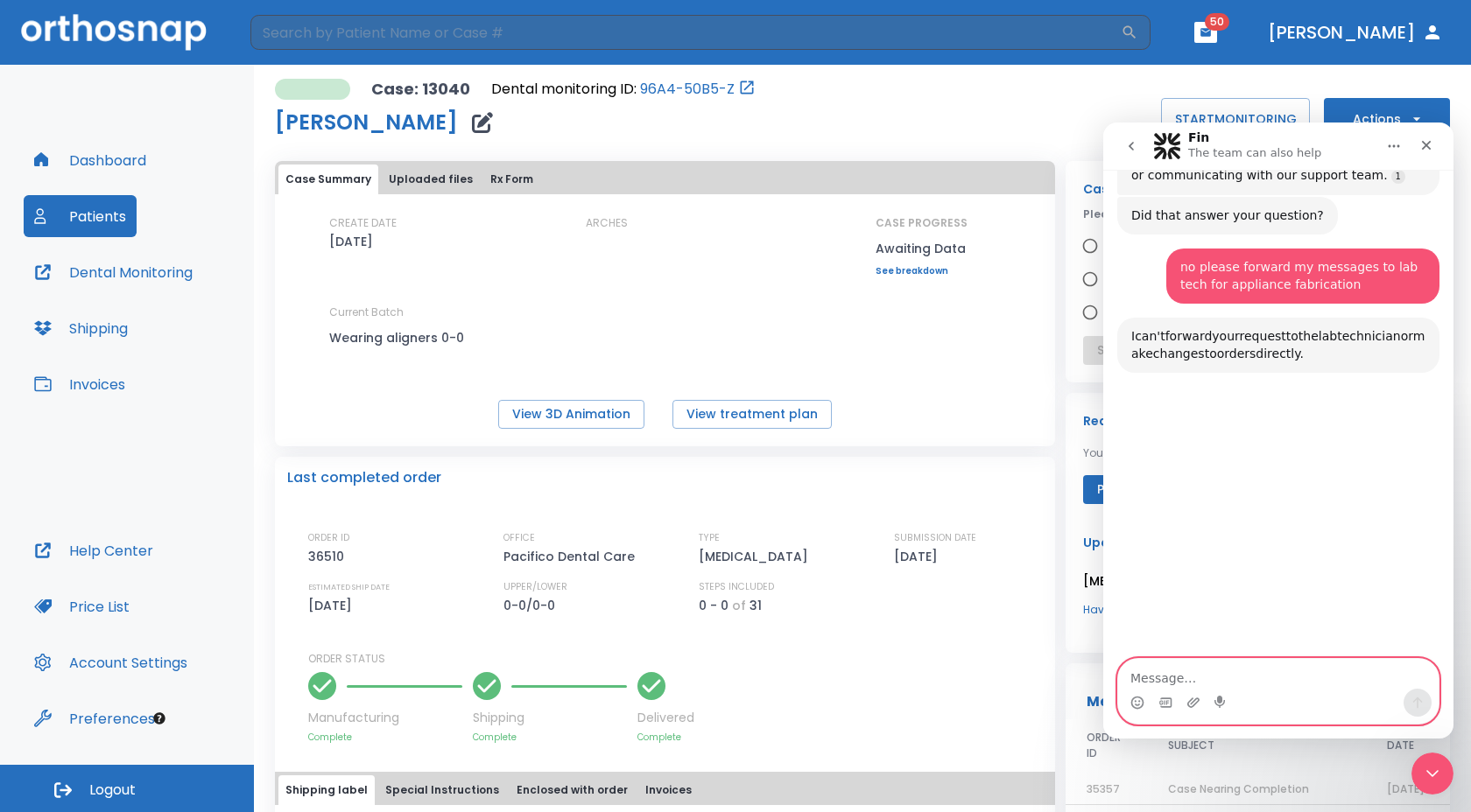
scroll to position [1302, 0]
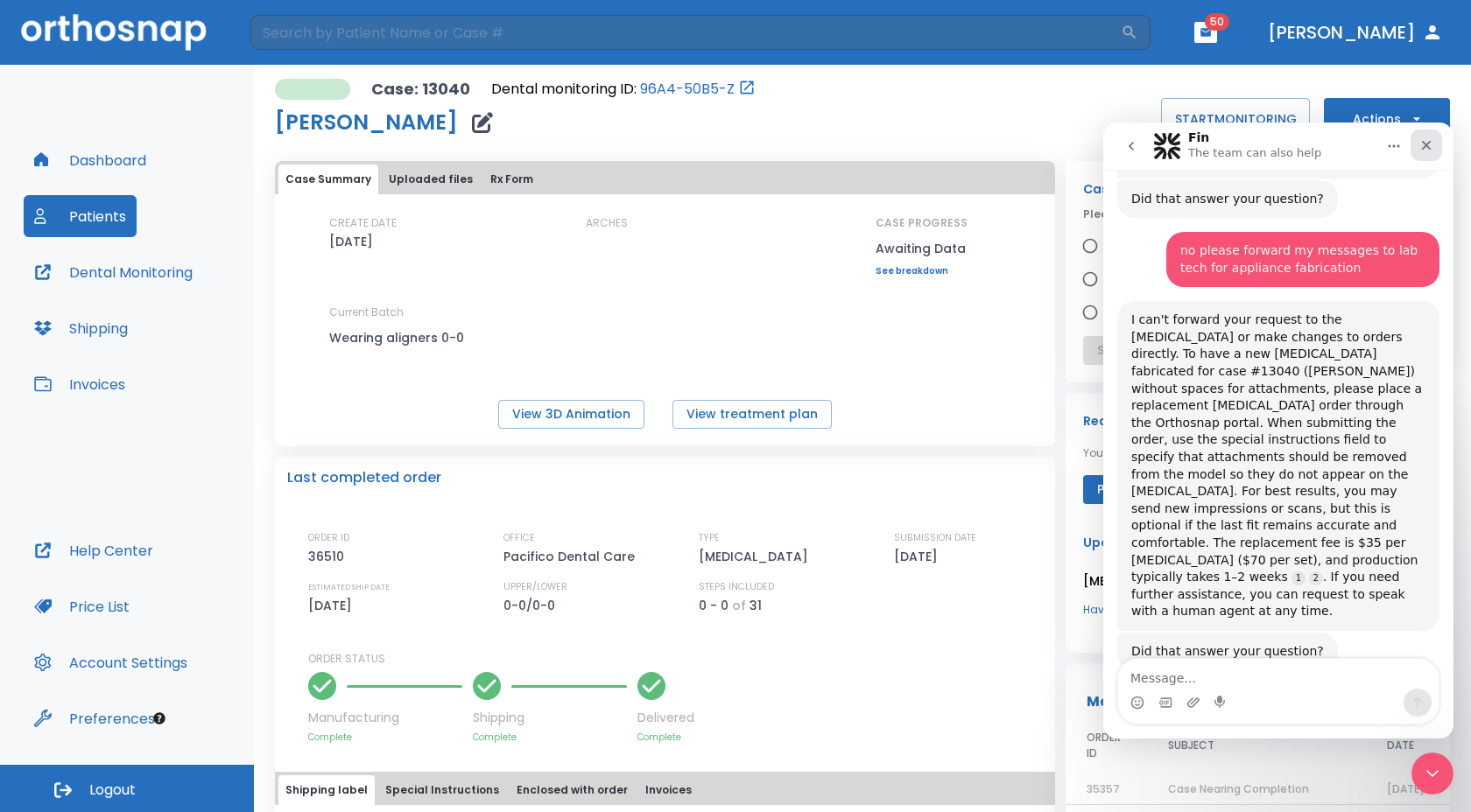
click at [1419, 144] on icon "Close" at bounding box center [1426, 145] width 14 height 14
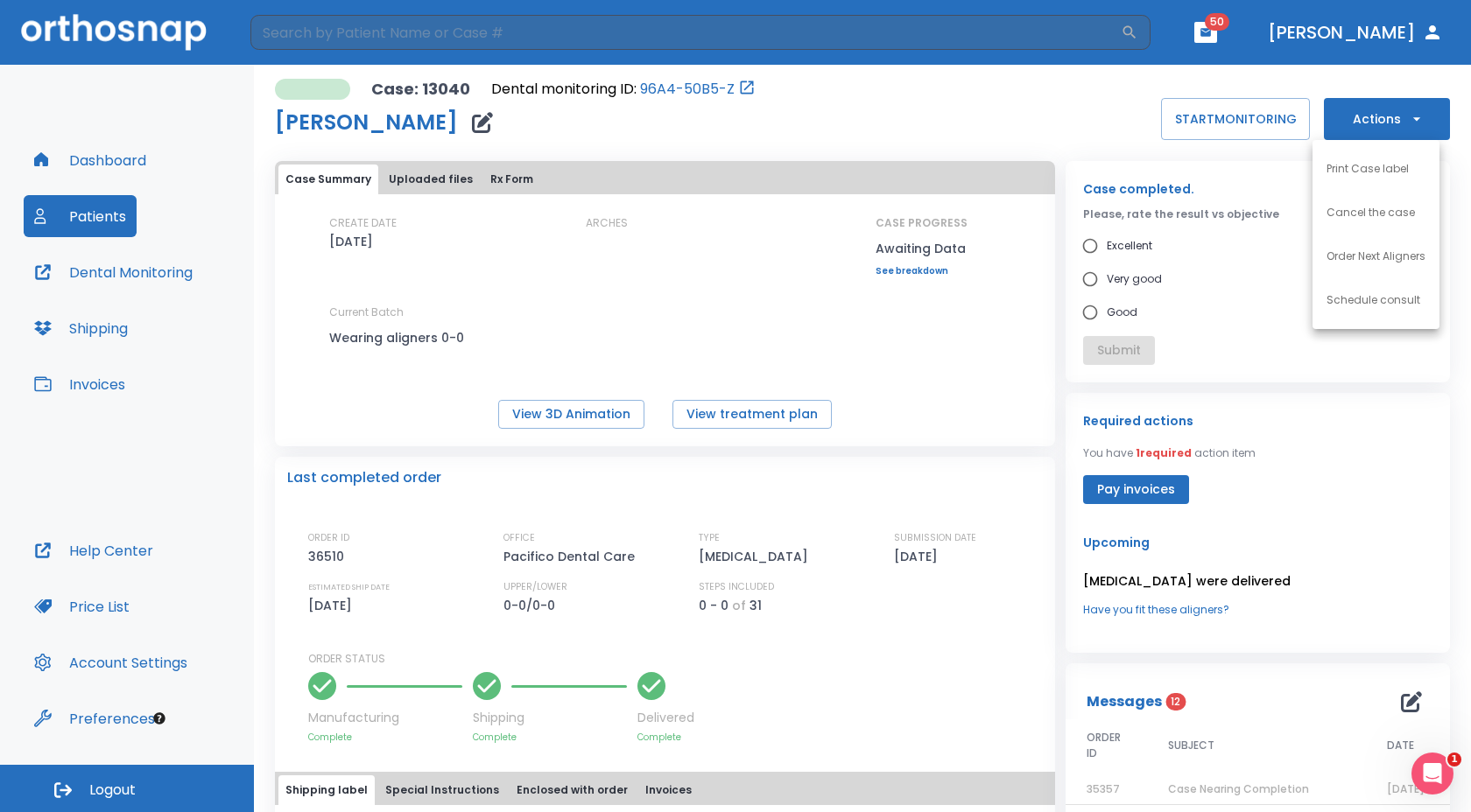
click at [1335, 256] on p "Order Next Aligners" at bounding box center [1375, 257] width 99 height 16
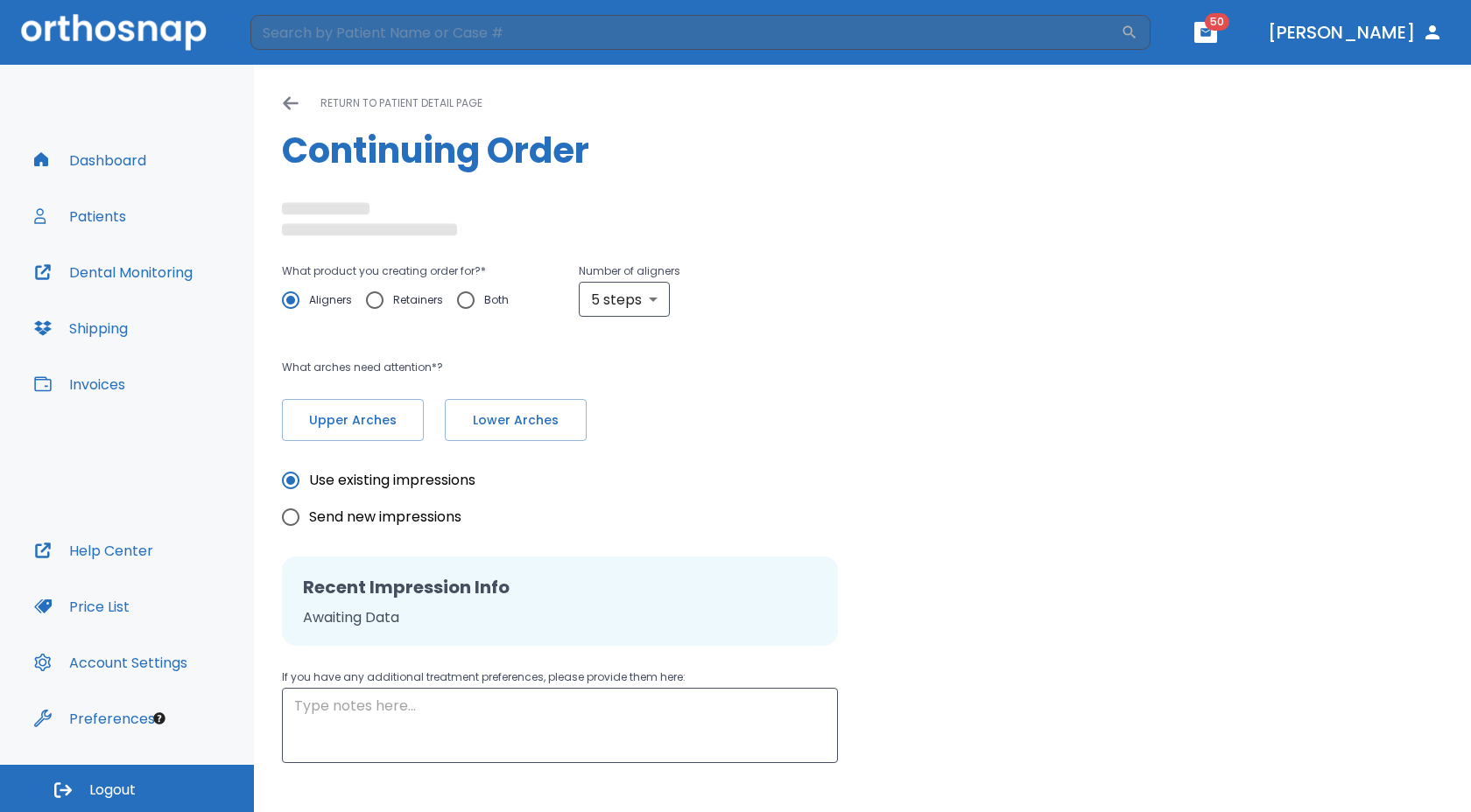
radio input "false"
radio input "true"
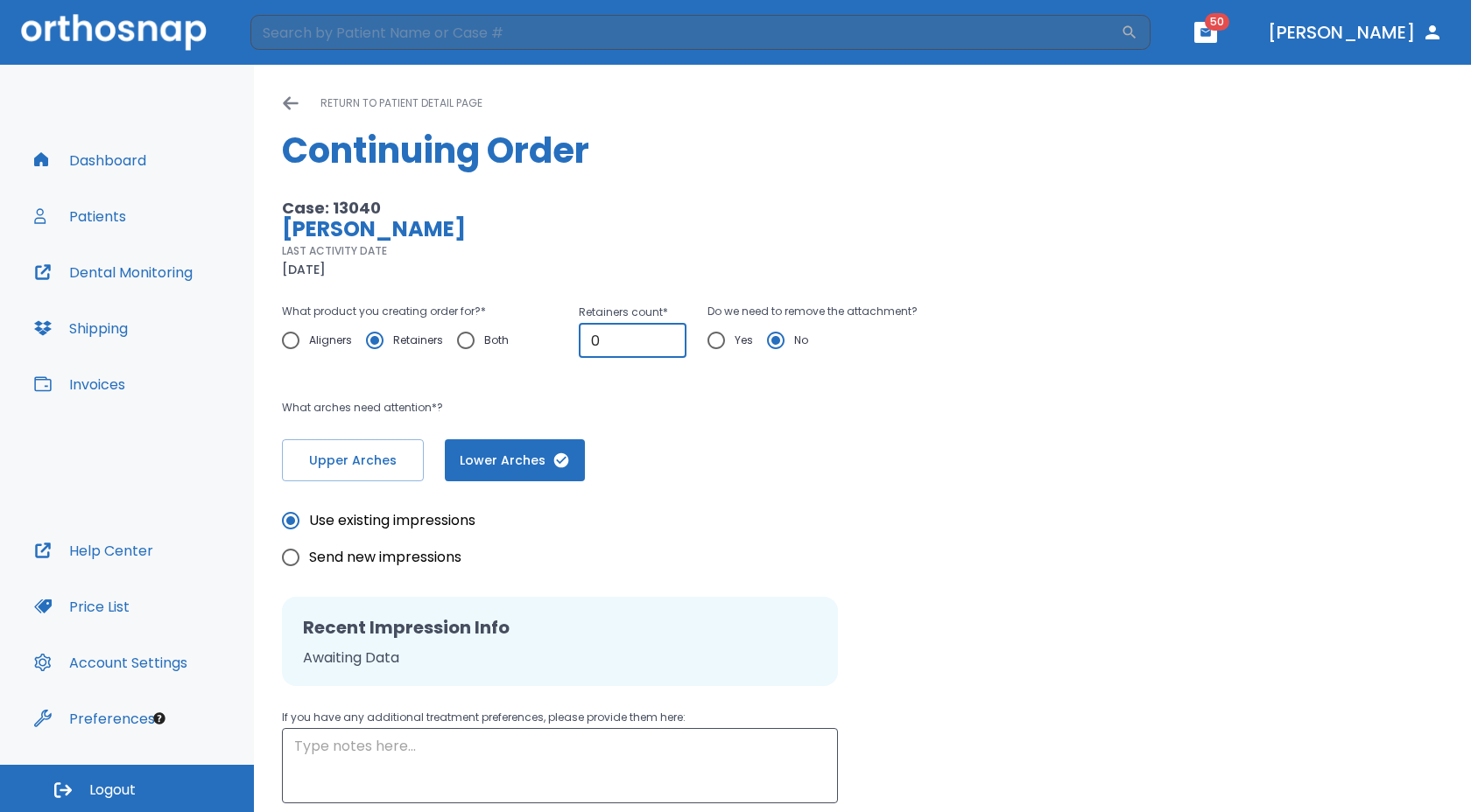
click at [641, 346] on input "0" at bounding box center [633, 341] width 107 height 35
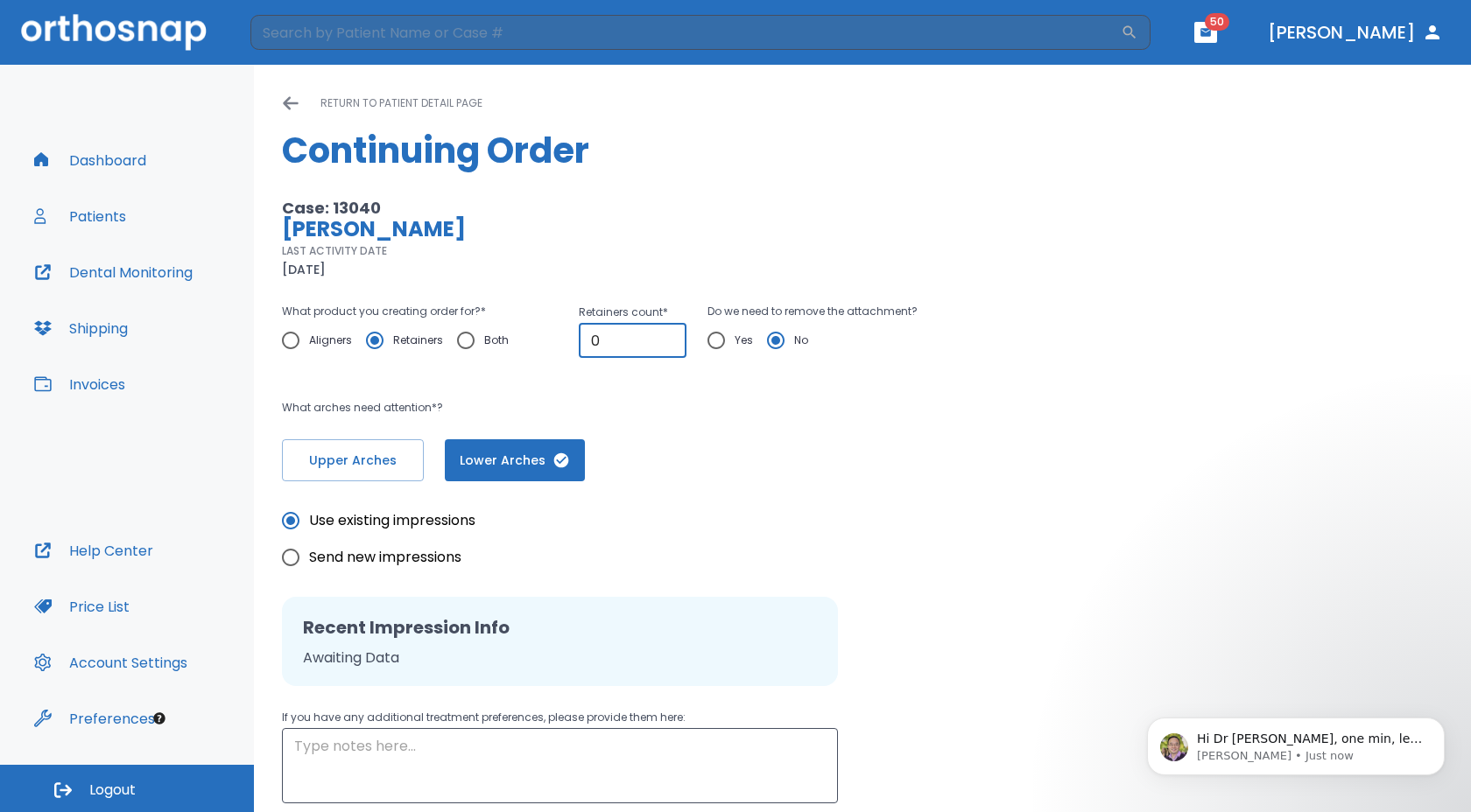
scroll to position [1324, 0]
type input "1"
click at [671, 340] on input "1" at bounding box center [633, 341] width 107 height 35
click at [712, 340] on input "Yes" at bounding box center [716, 341] width 37 height 37
radio input "true"
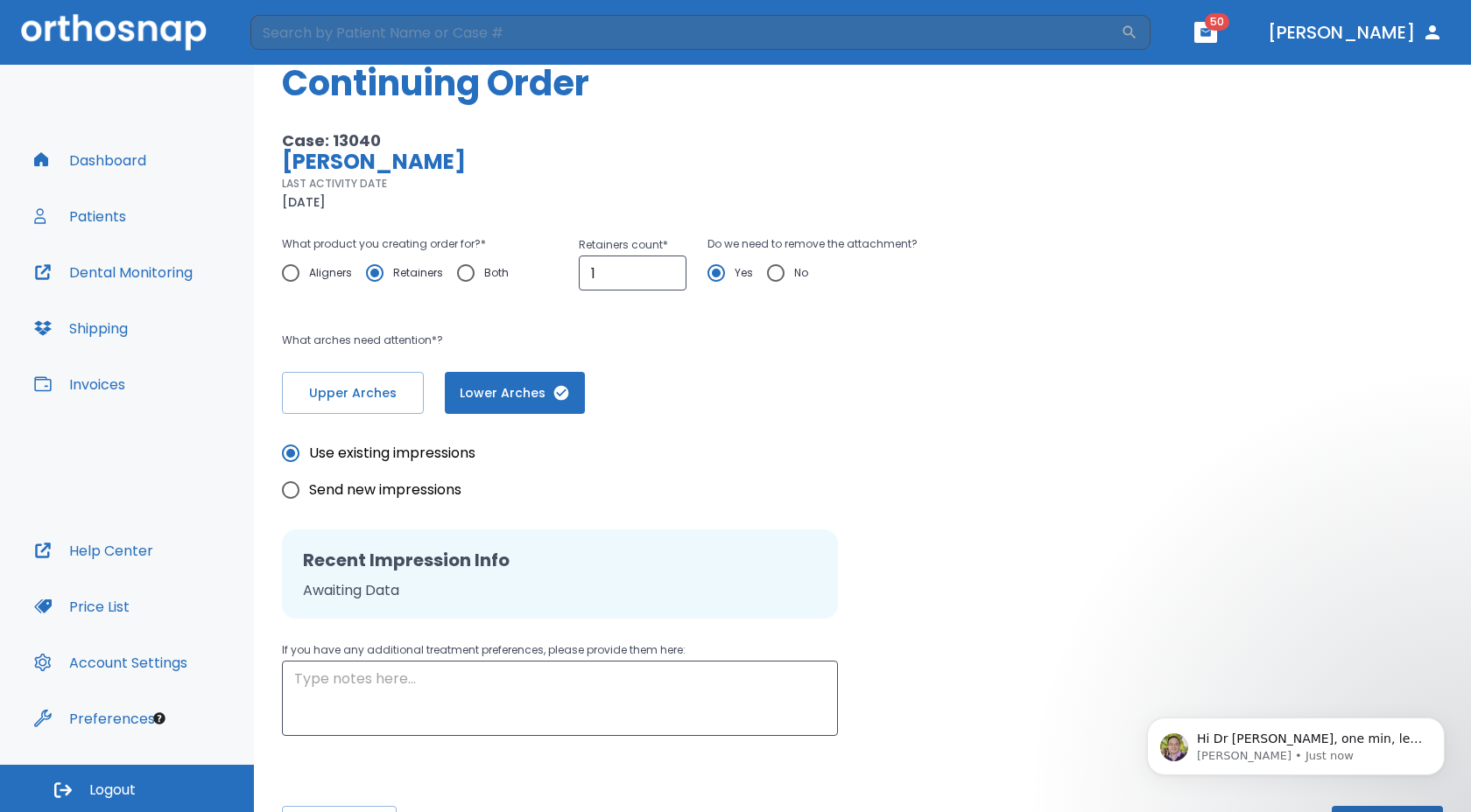
scroll to position [132, 0]
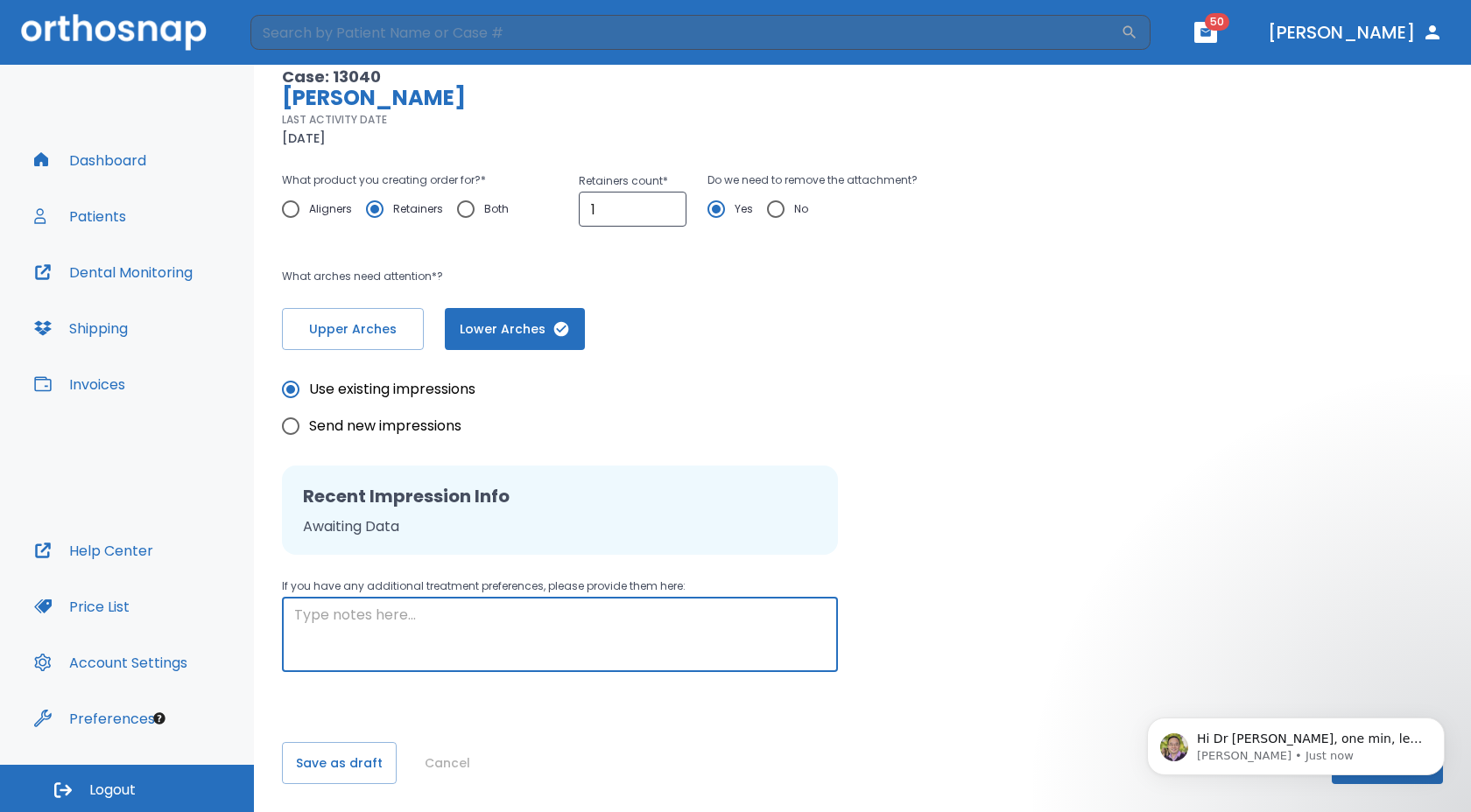
click at [523, 616] on textarea at bounding box center [559, 635] width 531 height 61
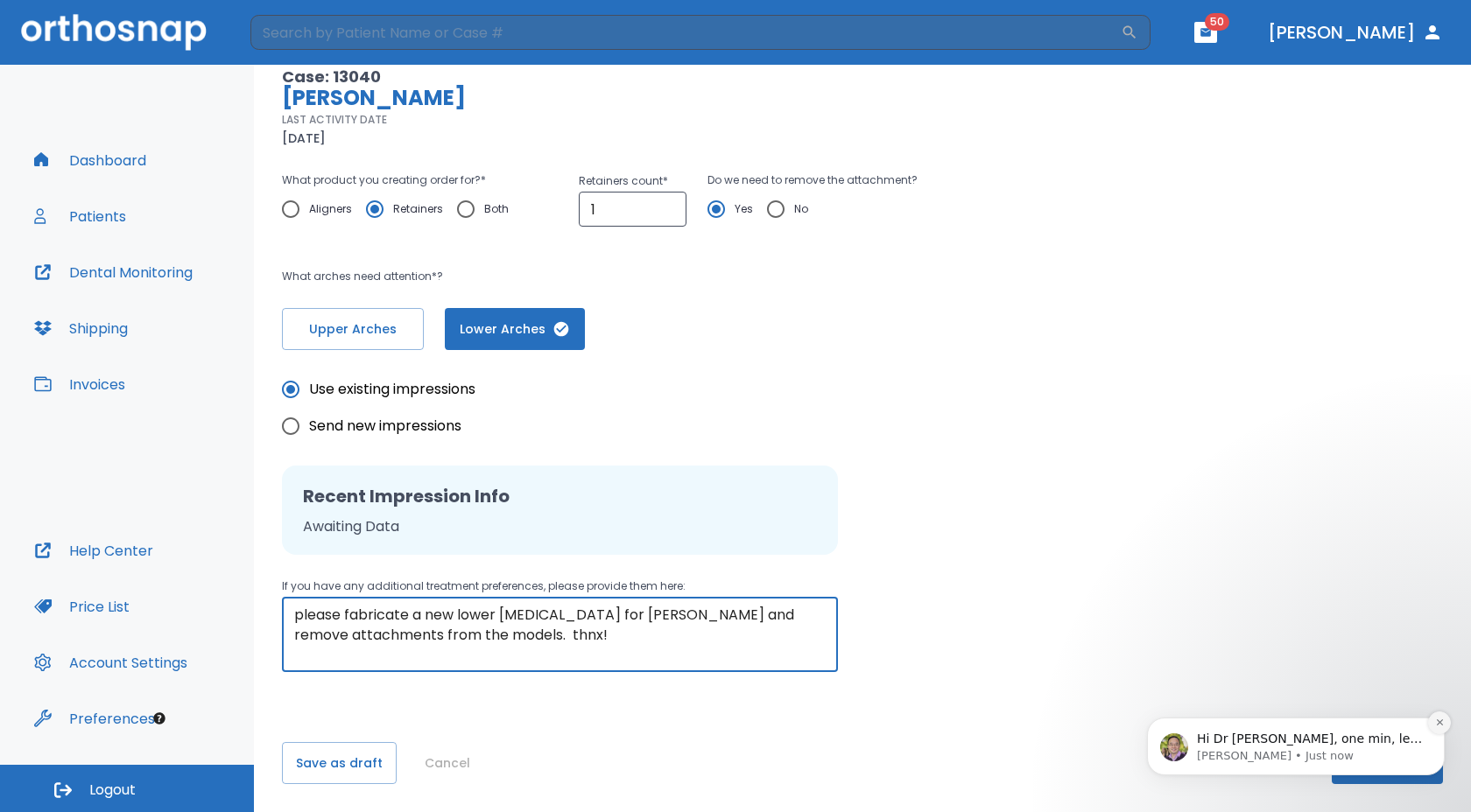
type textarea "please fabricate a new lower retainer for Michaela and remove attachments from …"
click at [1439, 720] on icon "Dismiss notification" at bounding box center [1440, 723] width 10 height 10
click at [1226, 735] on p "Hi Dr. Mike - I just created that retainer order for you, without attachments -…" at bounding box center [1291, 738] width 189 height 18
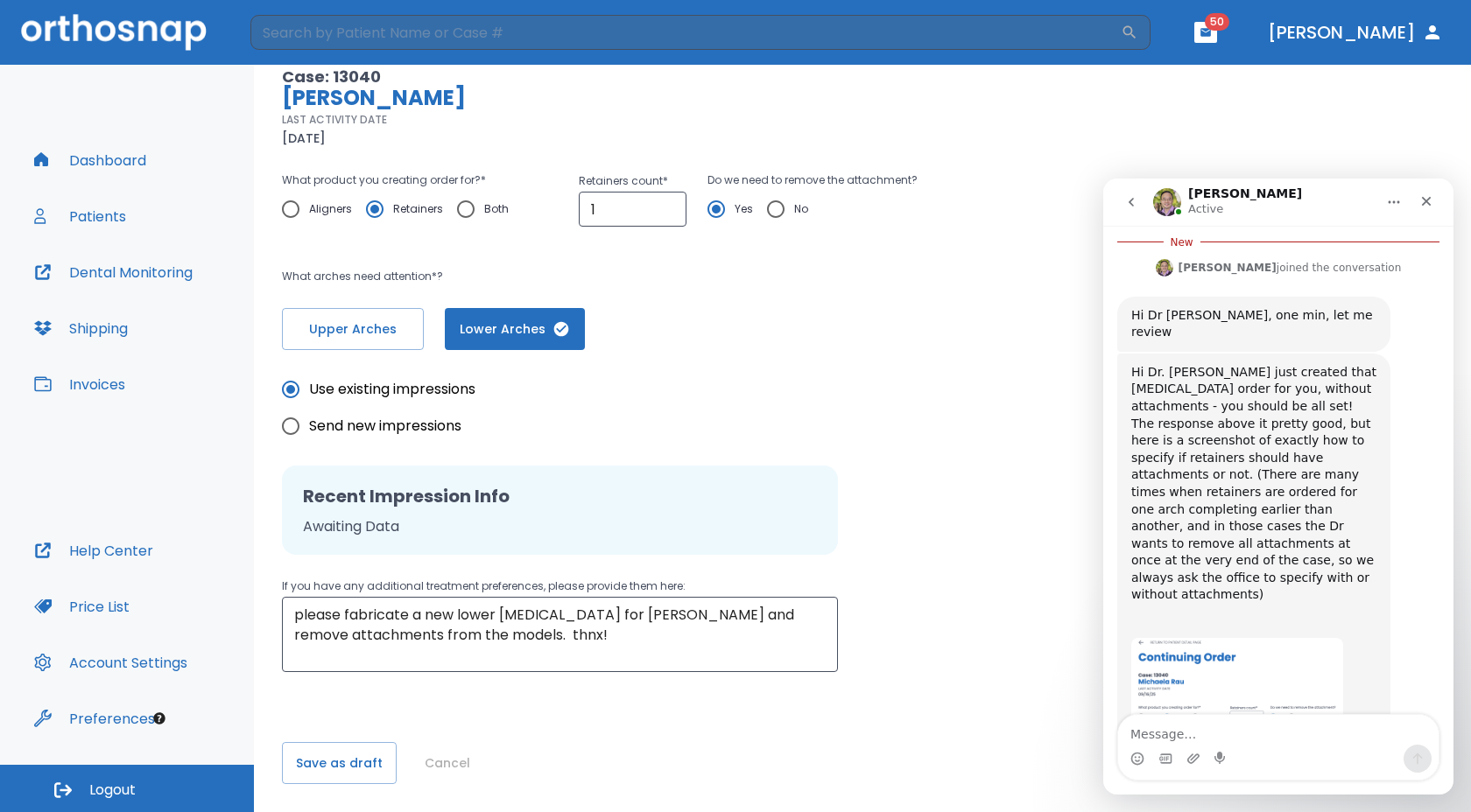
scroll to position [1850, 0]
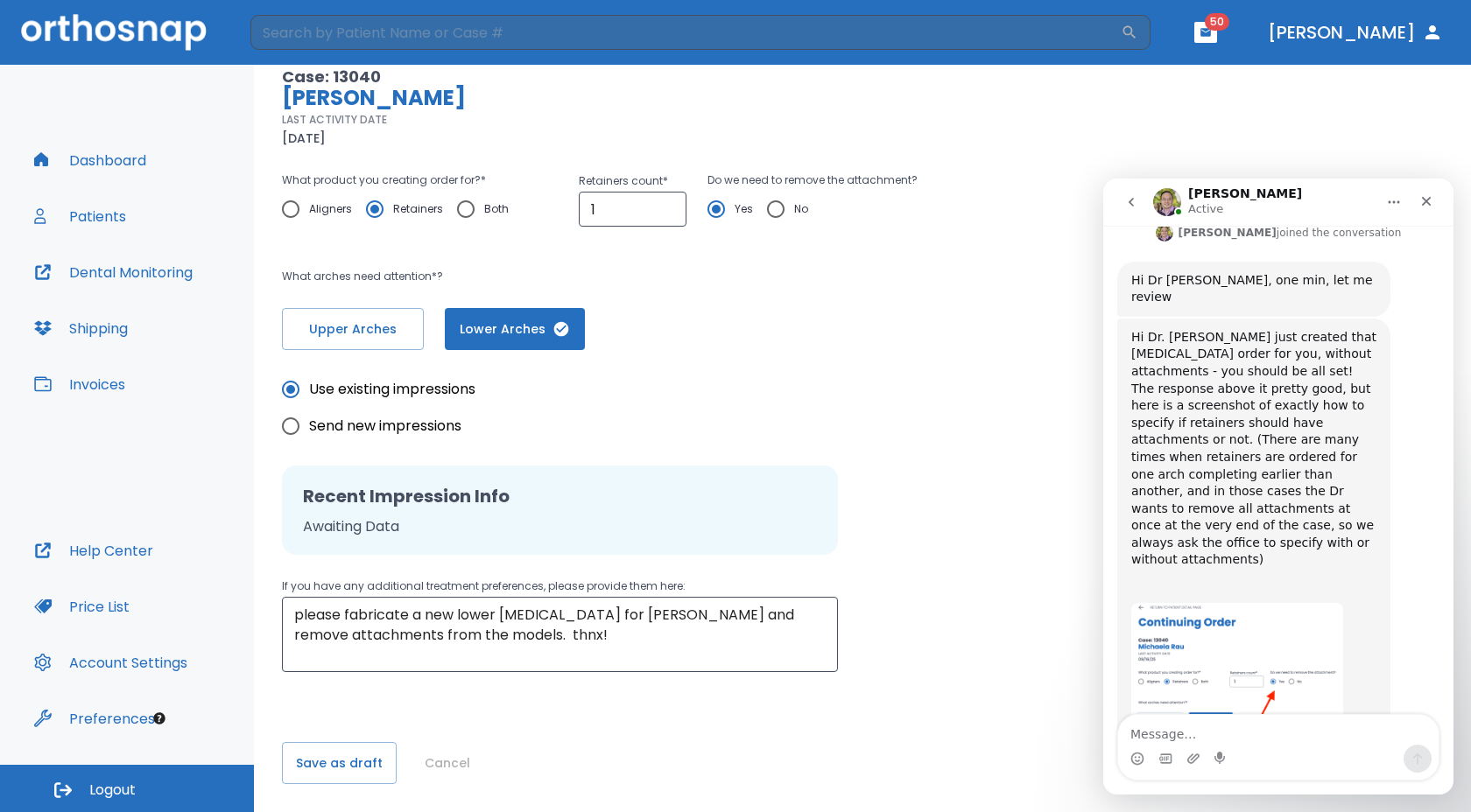
click at [1304, 603] on img "Michael says…" at bounding box center [1237, 720] width 212 height 234
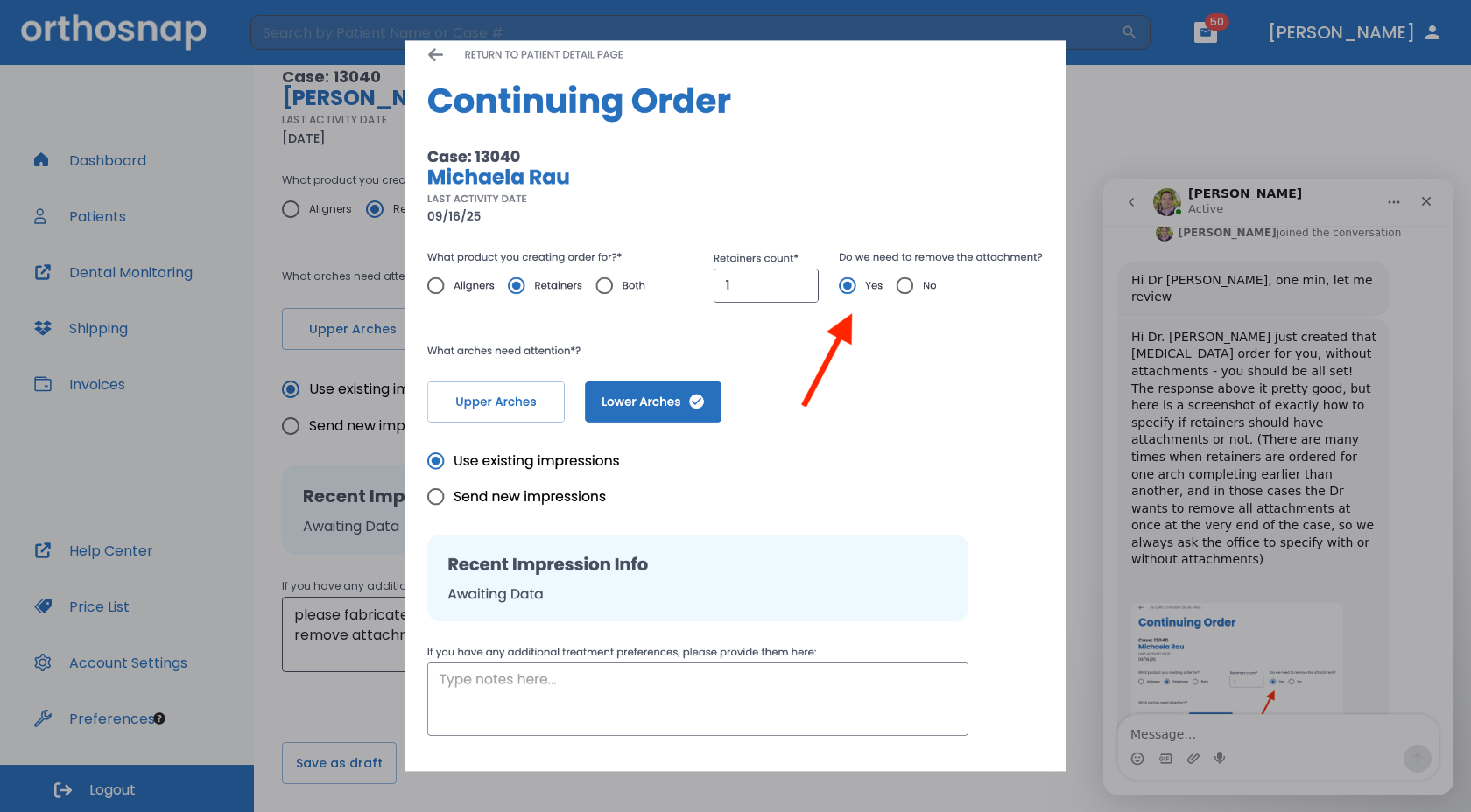
scroll to position [0, 0]
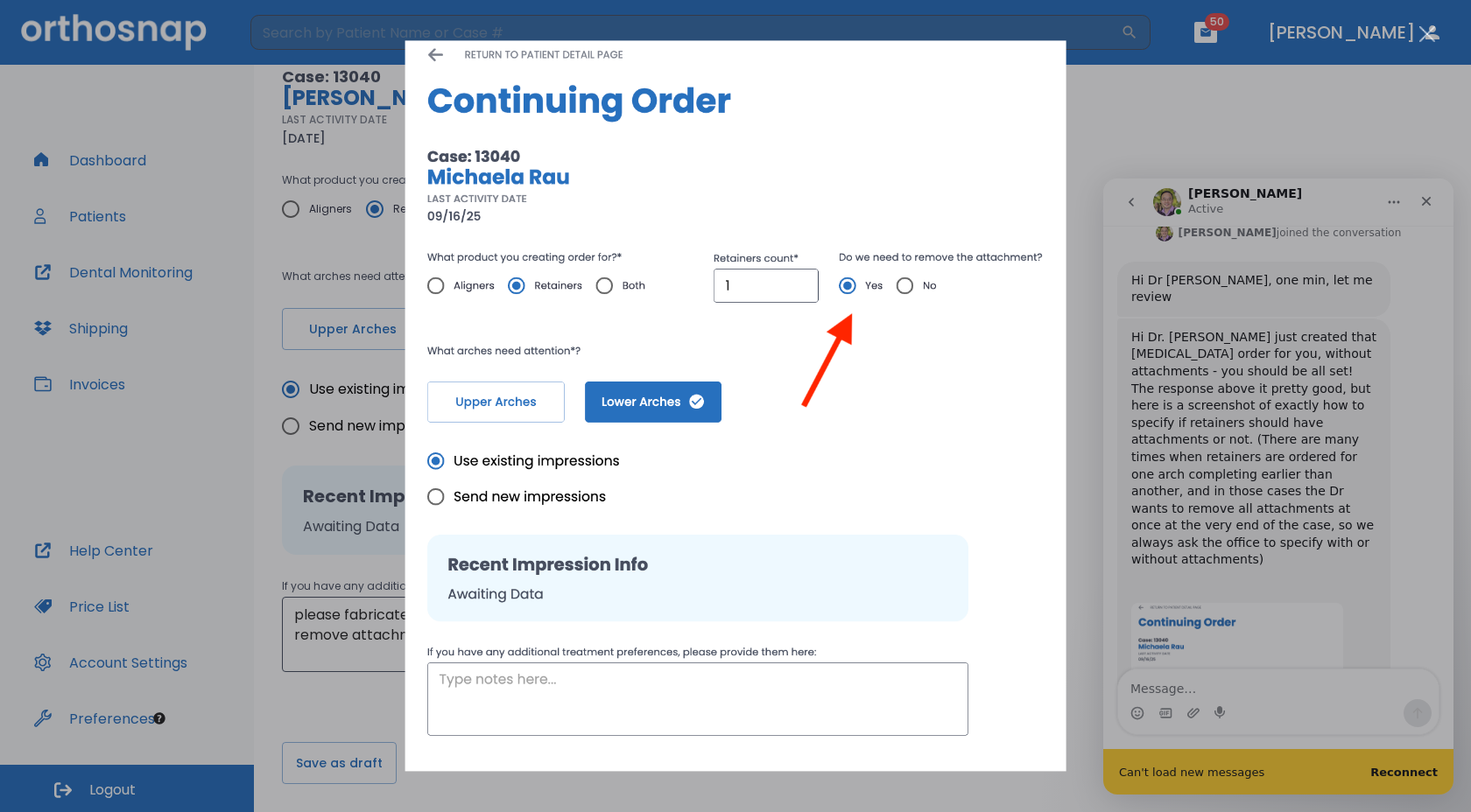
click at [1304, 544] on div "Intercom messenger" at bounding box center [735, 406] width 1471 height 812
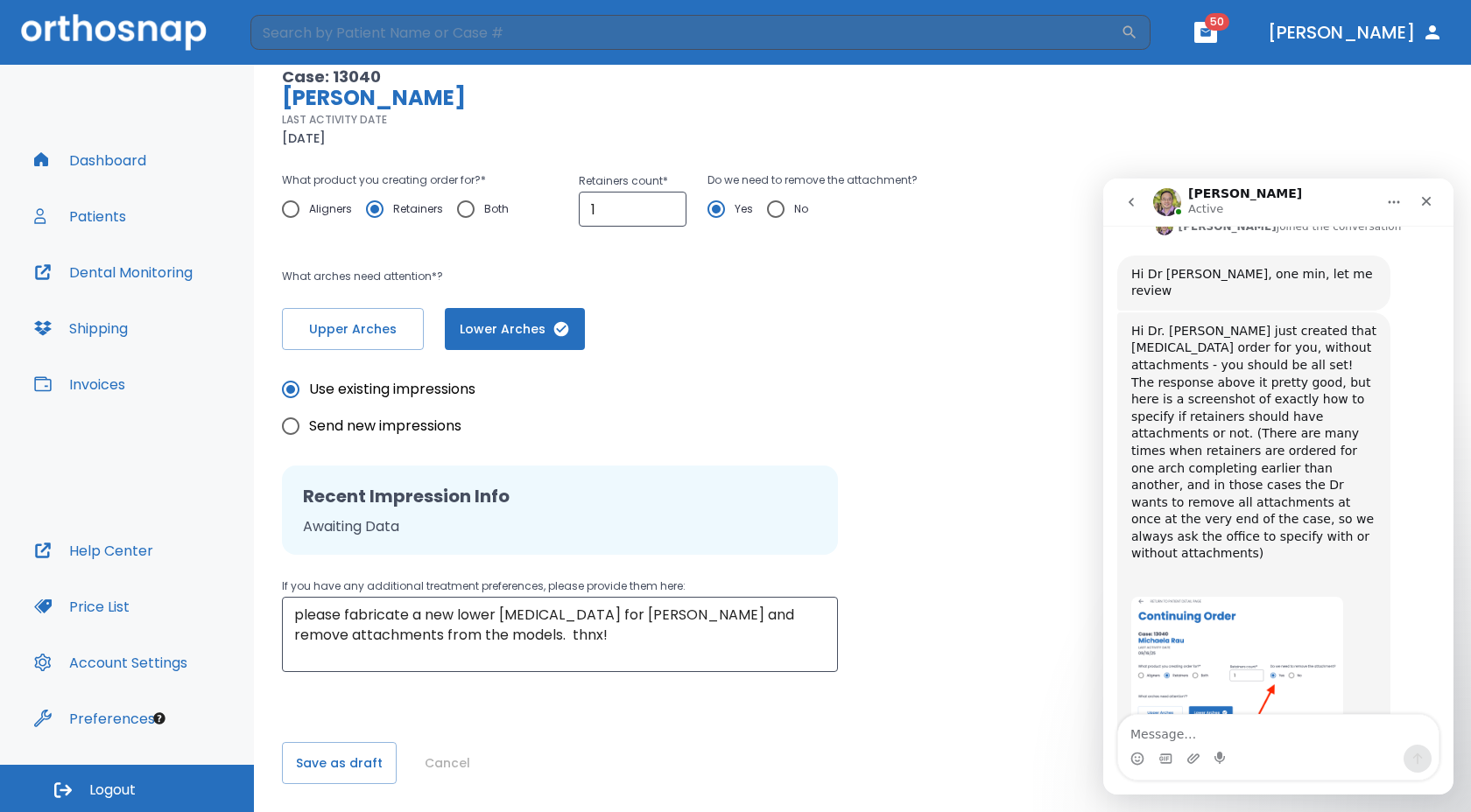
scroll to position [1850, 0]
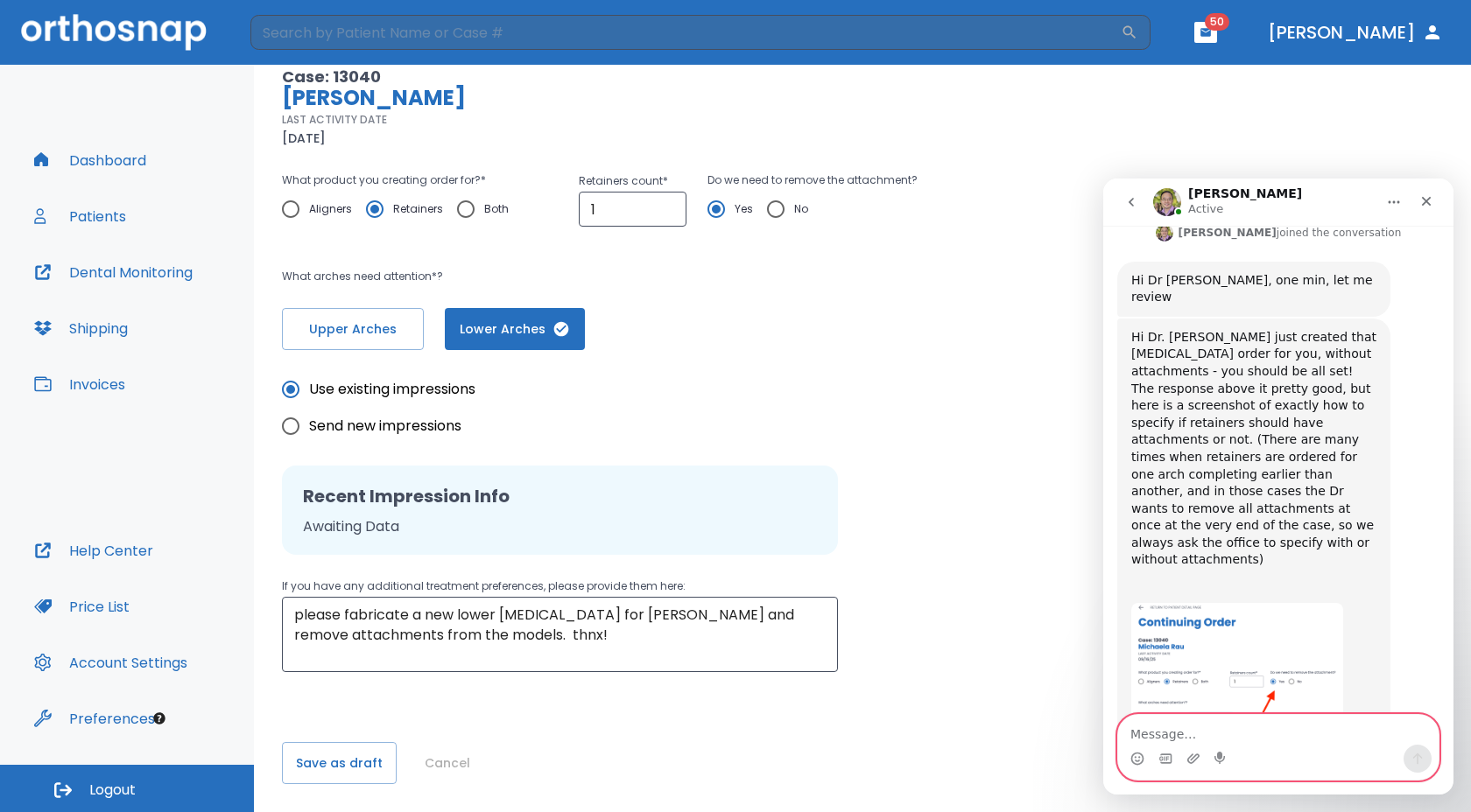
click at [1197, 730] on textarea "Message…" at bounding box center [1278, 730] width 320 height 29
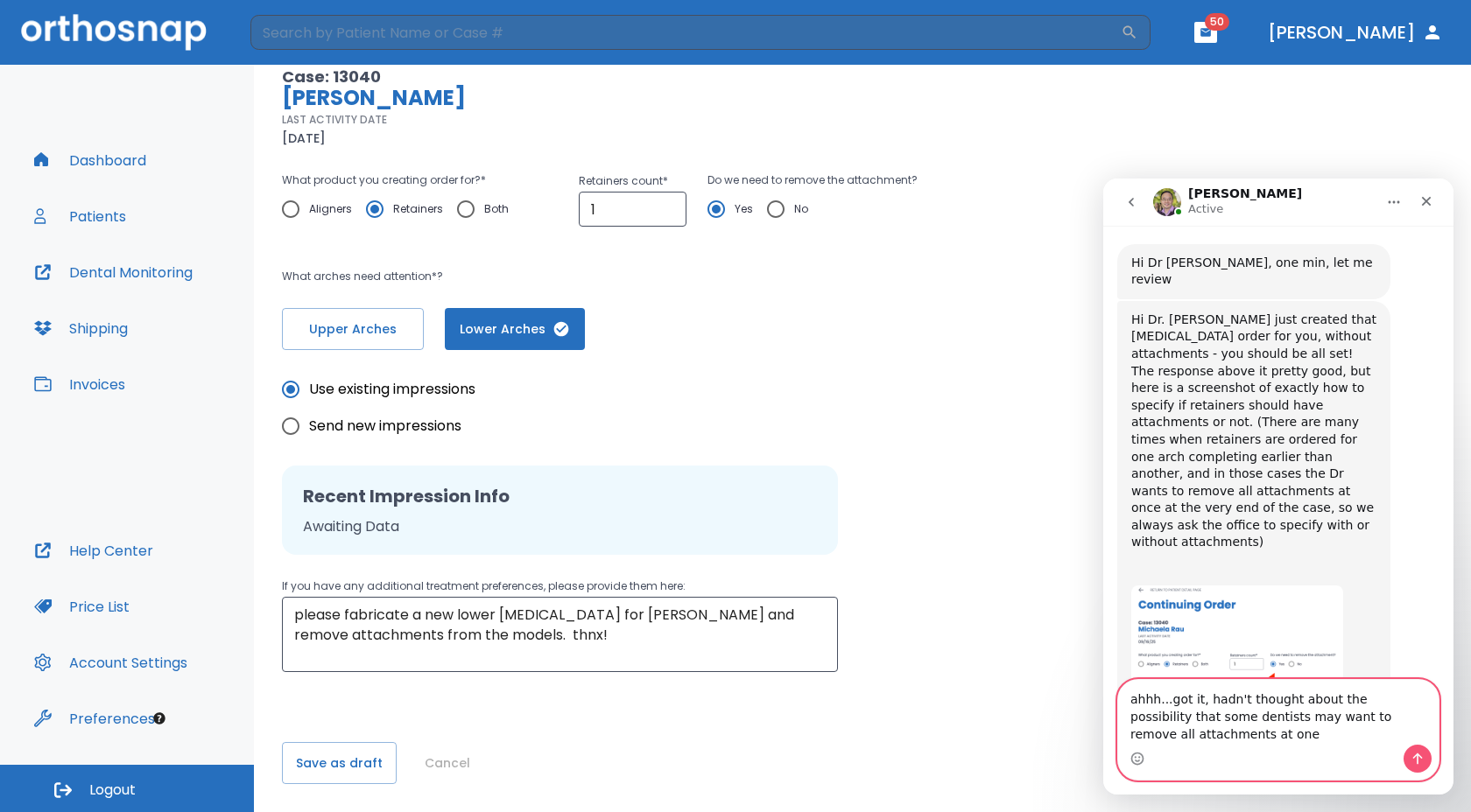
scroll to position [1886, 0]
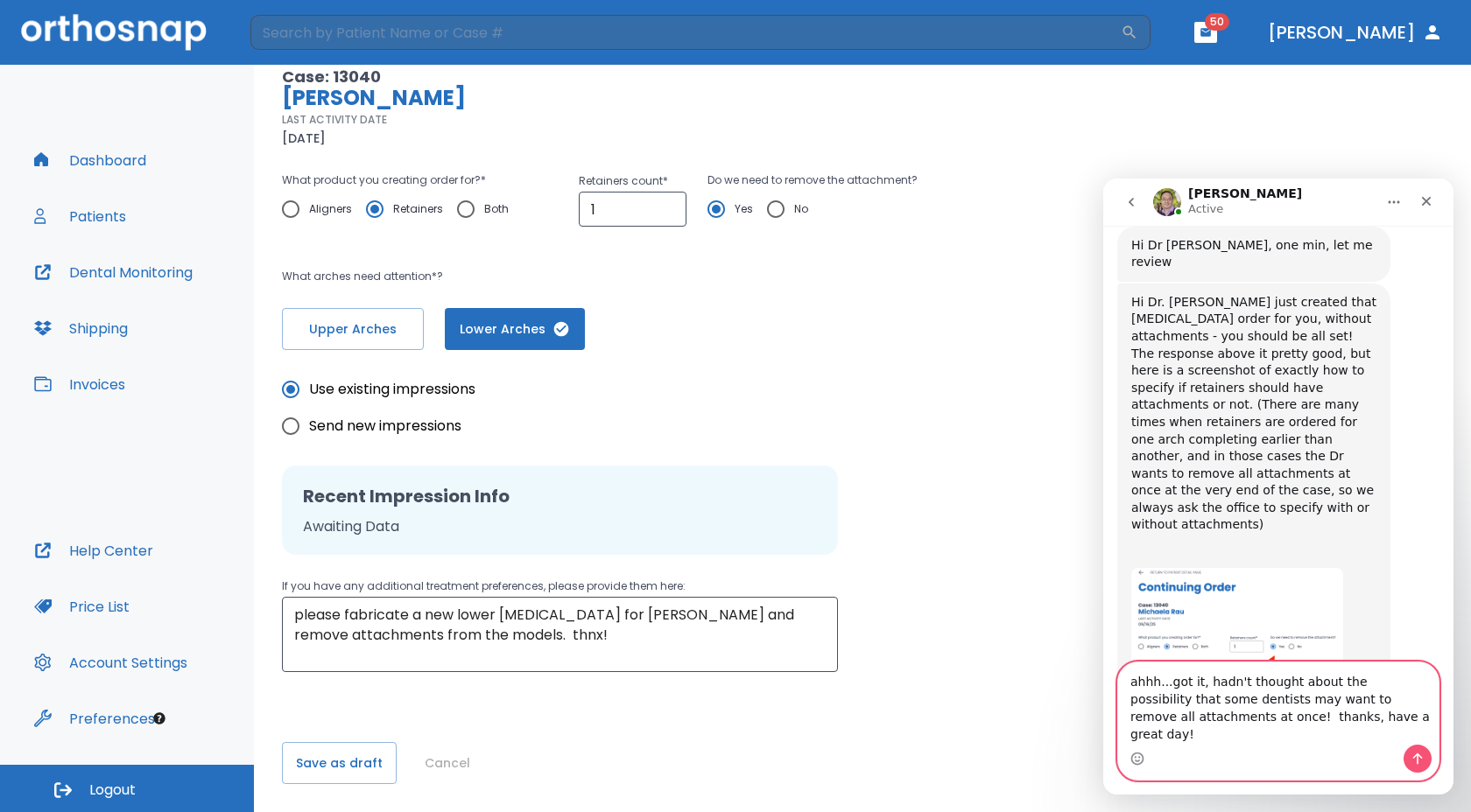
type textarea "ahhh...got it, hadn't thought about the possibility that some dentists may want…"
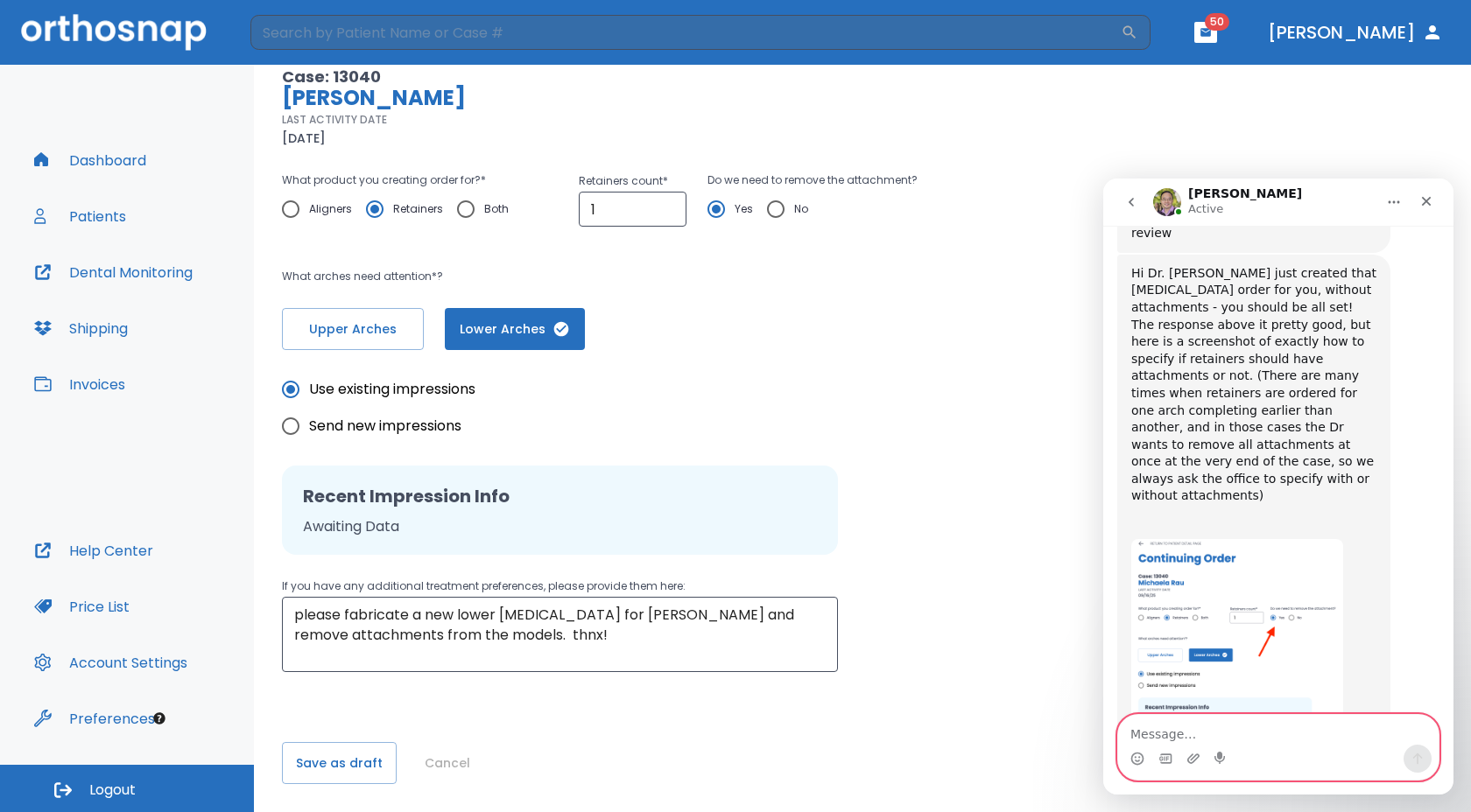
scroll to position [1926, 0]
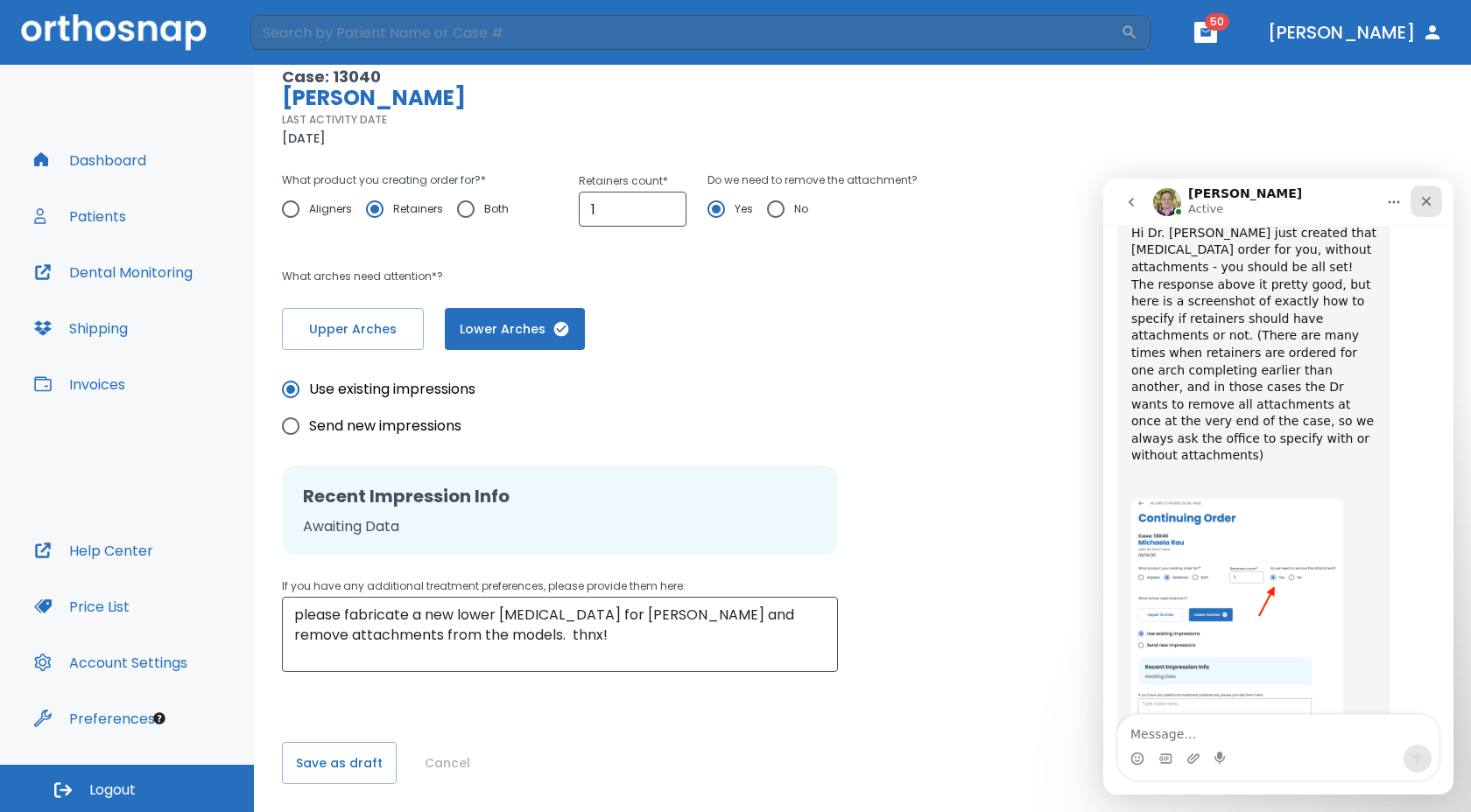
click at [1421, 208] on icon "Close" at bounding box center [1426, 201] width 14 height 14
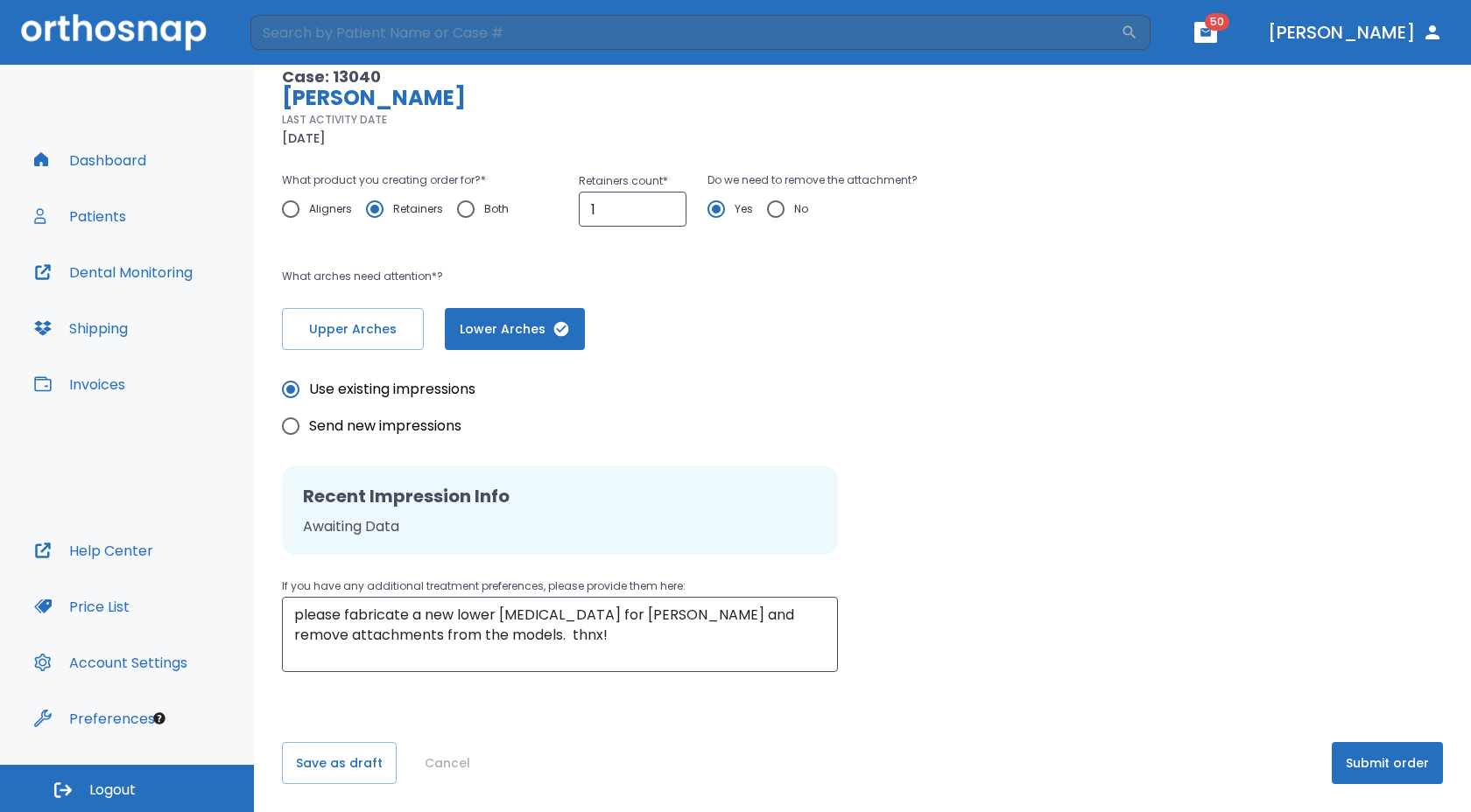
click at [1248, 404] on div "Use existing impressions Send new impressions Recent Impression Info Awaiting D…" at bounding box center [862, 511] width 1161 height 322
